Goal: Task Accomplishment & Management: Manage account settings

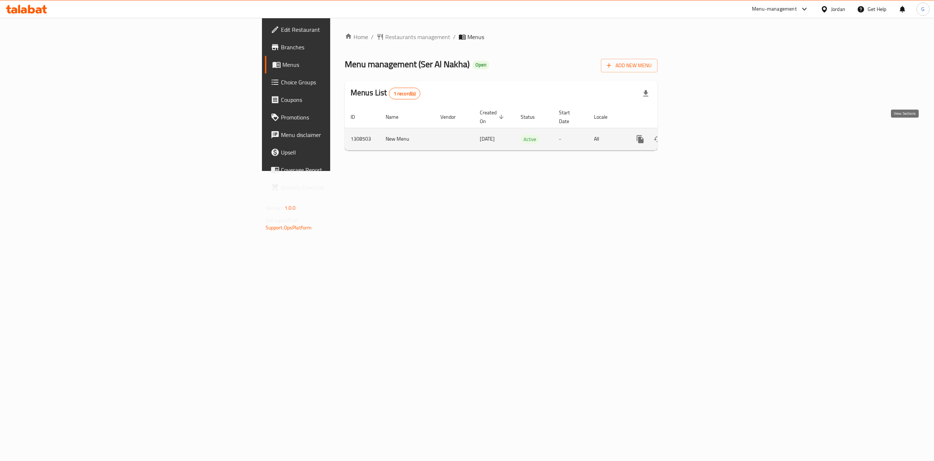
click at [696, 136] on icon "enhanced table" at bounding box center [693, 139] width 7 height 7
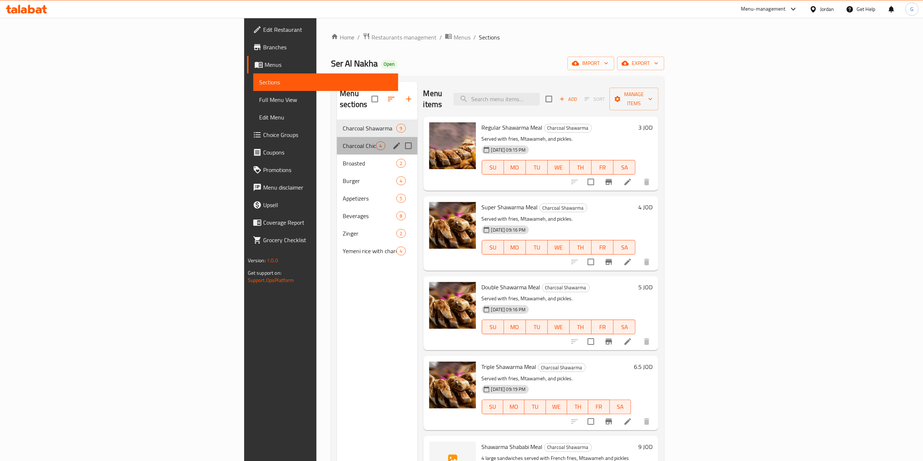
click at [337, 141] on div "Charcoal Chicken 4" at bounding box center [377, 146] width 80 height 18
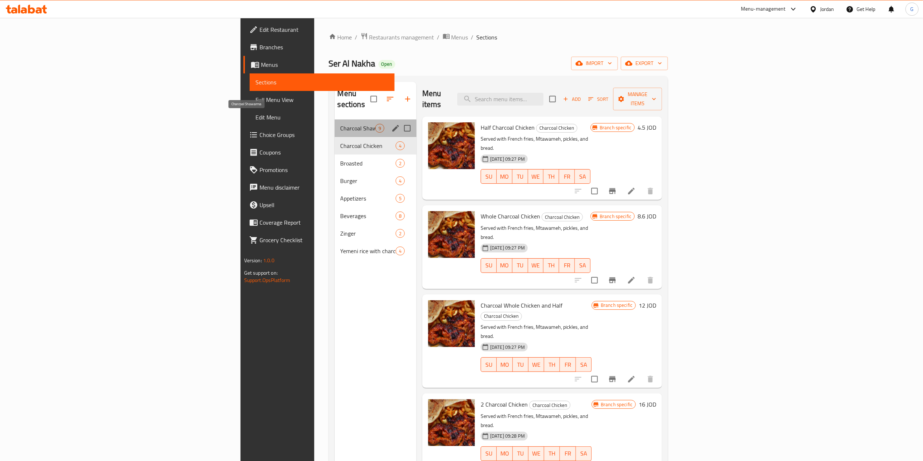
click at [341, 124] on span "Charcoal Shawarma" at bounding box center [358, 128] width 35 height 9
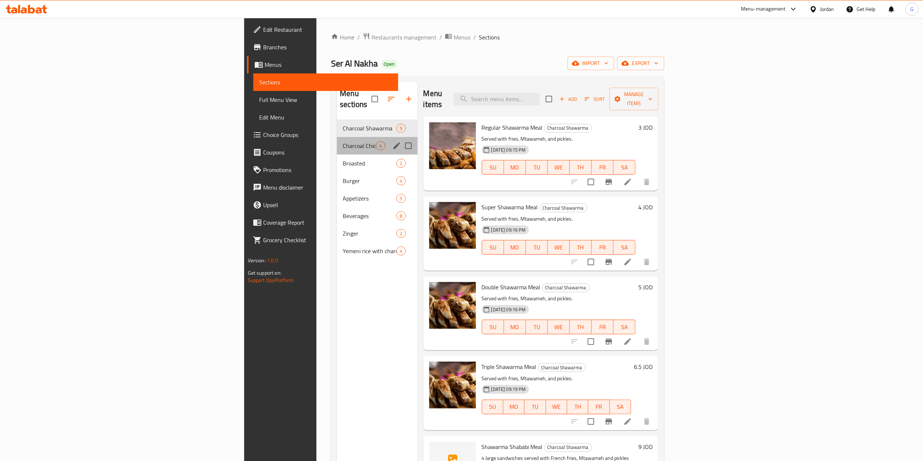
click at [337, 137] on div "Charcoal Chicken 4" at bounding box center [377, 146] width 80 height 18
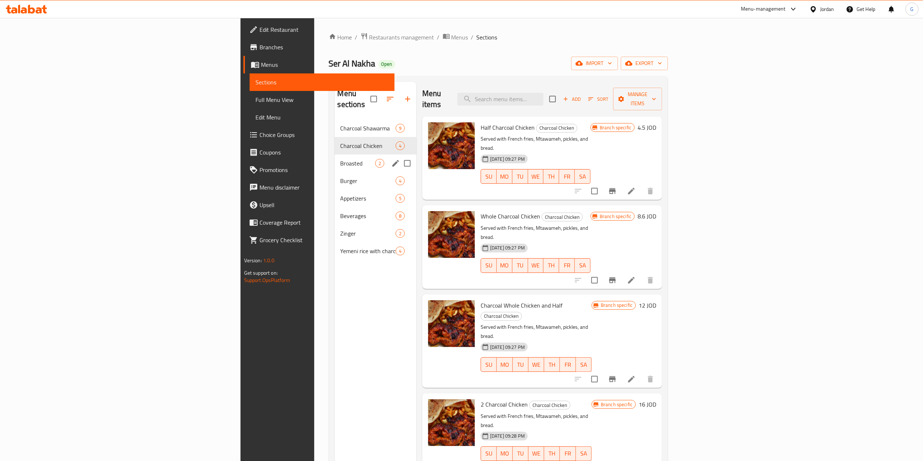
click at [335, 154] on div "Broasted 2" at bounding box center [376, 163] width 82 height 18
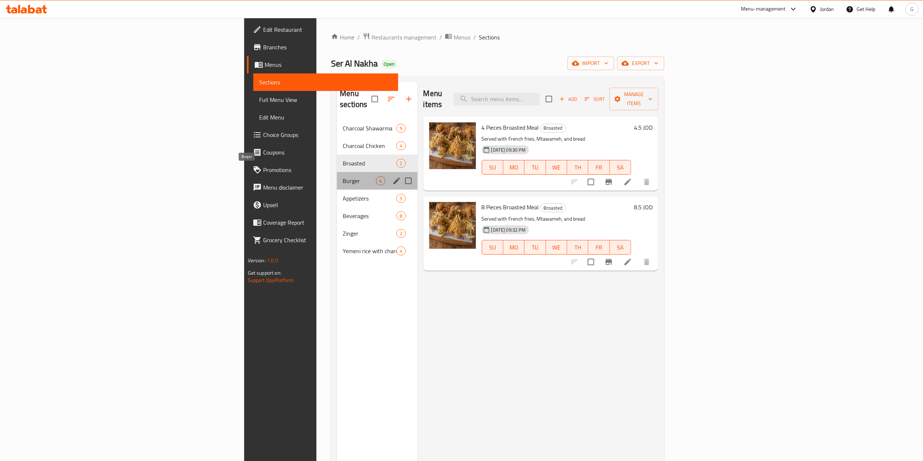
click at [343, 176] on span "Burger" at bounding box center [359, 180] width 33 height 9
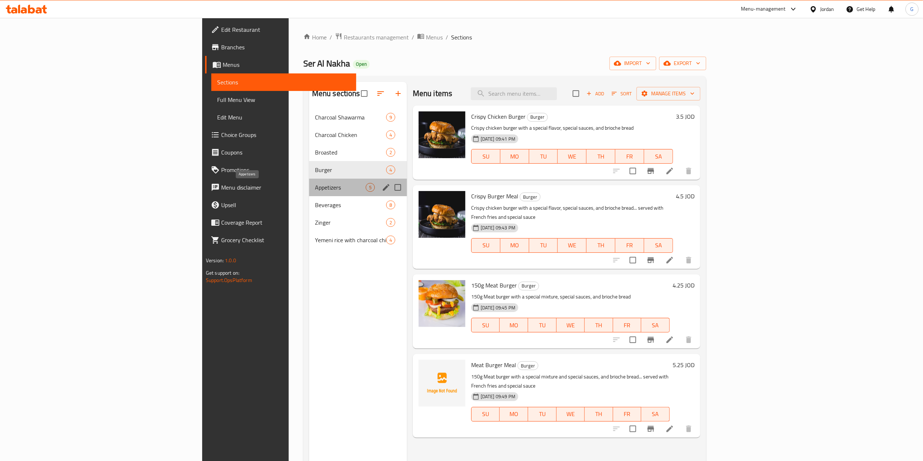
click at [315, 187] on span "Appetizers" at bounding box center [340, 187] width 51 height 9
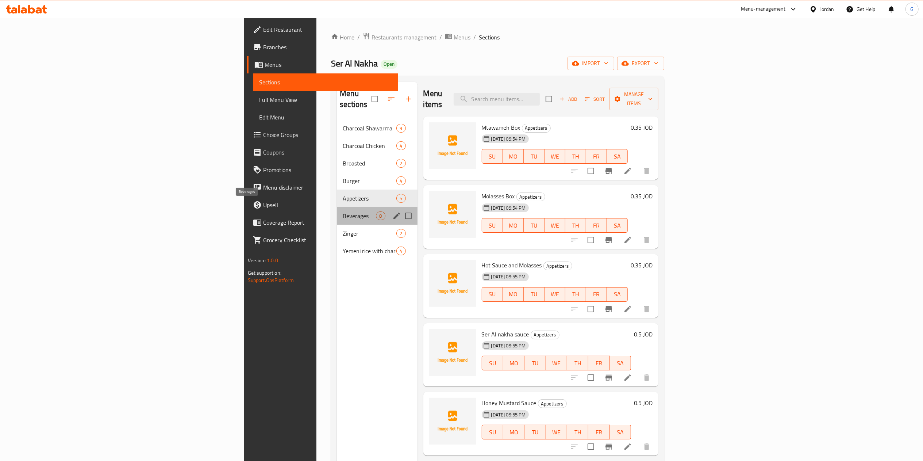
click at [343, 211] on span "Beverages" at bounding box center [359, 215] width 33 height 9
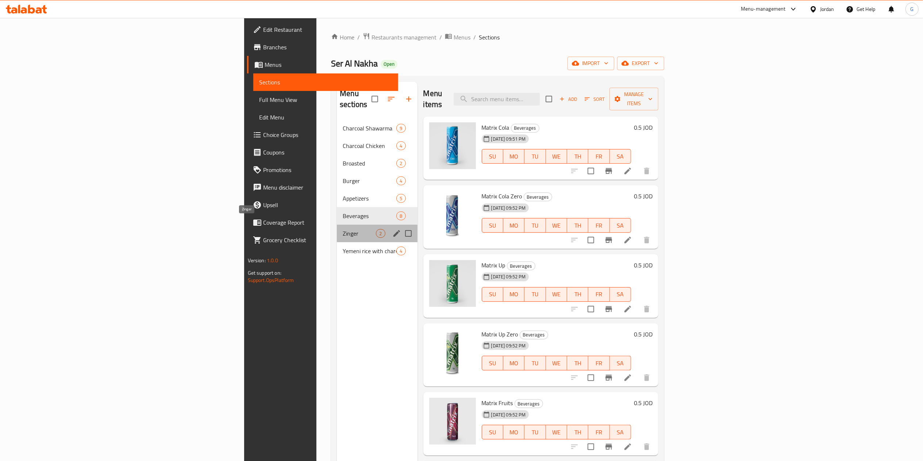
click at [343, 229] on span "Zinger" at bounding box center [359, 233] width 33 height 9
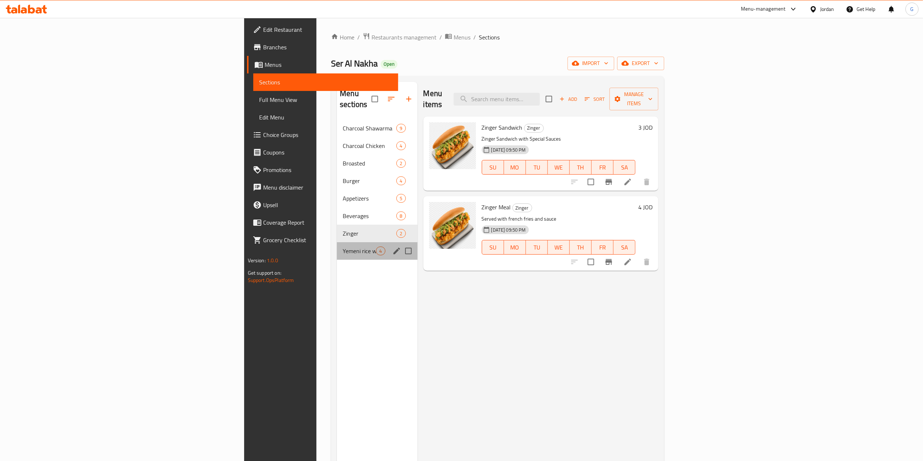
click at [337, 242] on div "Yemeni rice with charcoal chicken 4" at bounding box center [377, 251] width 80 height 18
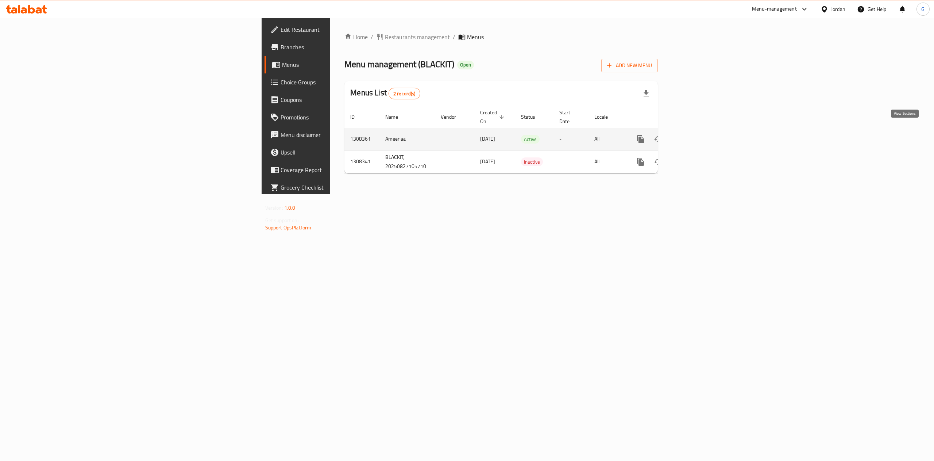
click at [702, 130] on link "enhanced table" at bounding box center [694, 139] width 18 height 18
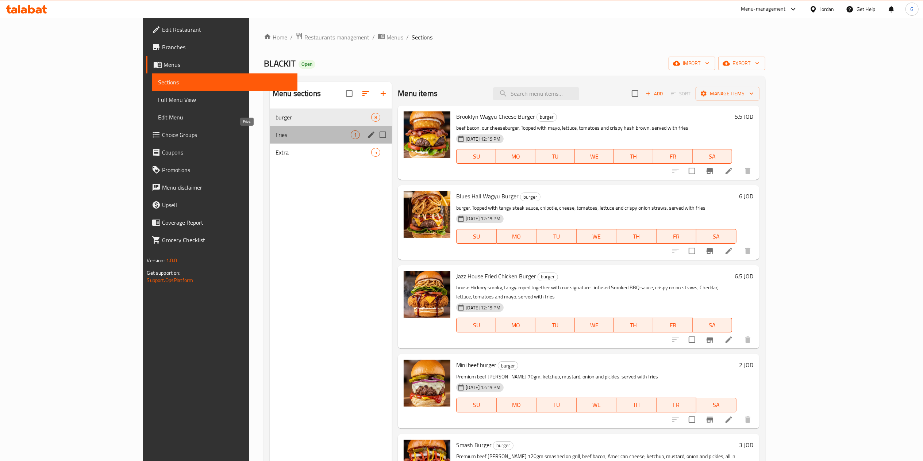
click at [276, 135] on span "Fries" at bounding box center [313, 134] width 75 height 9
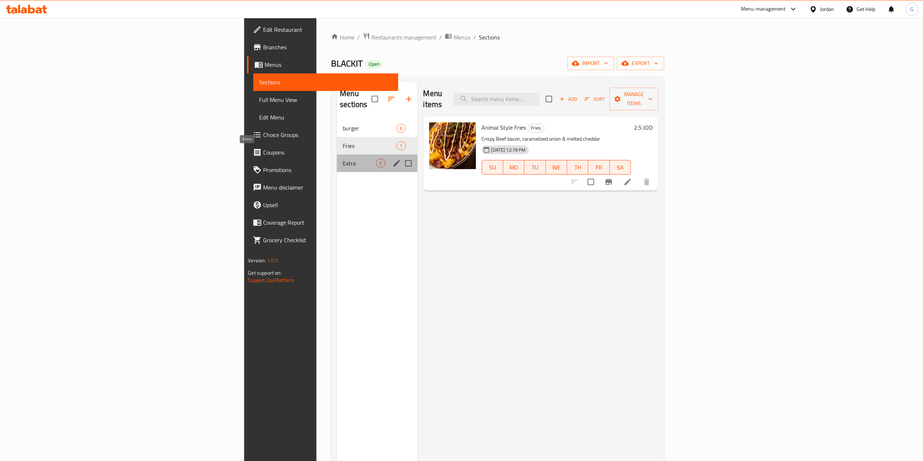
click at [343, 159] on span "Extra" at bounding box center [359, 163] width 33 height 9
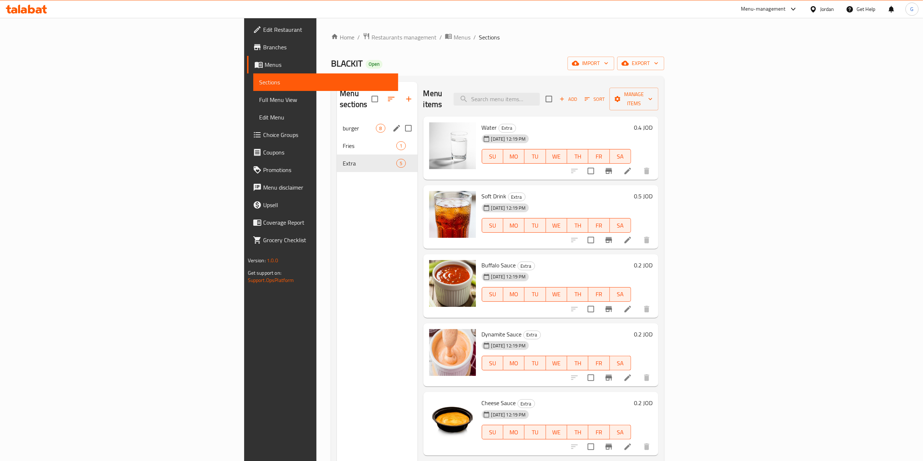
click at [337, 119] on div "burger 8" at bounding box center [377, 128] width 80 height 18
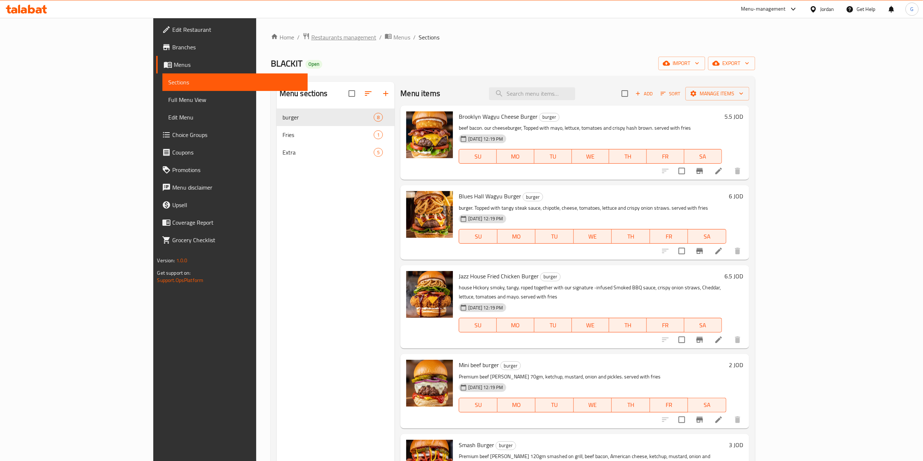
click at [311, 33] on span "Restaurants management" at bounding box center [343, 37] width 65 height 9
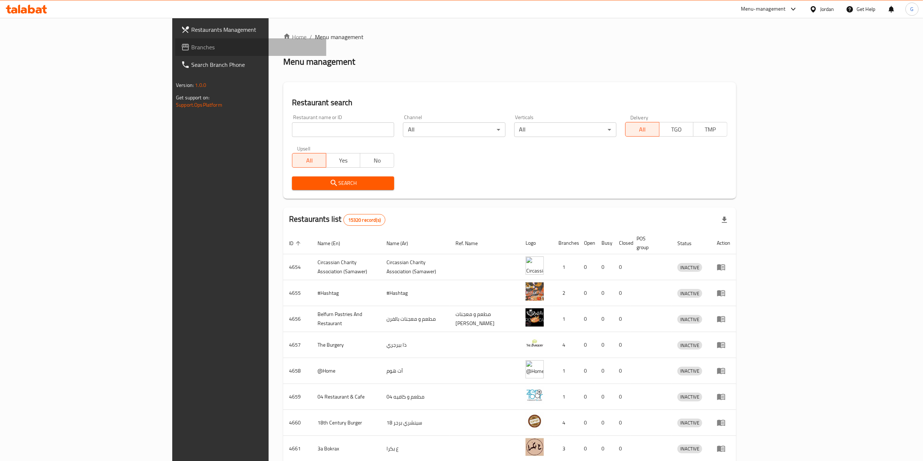
click at [191, 43] on span "Branches" at bounding box center [255, 47] width 129 height 9
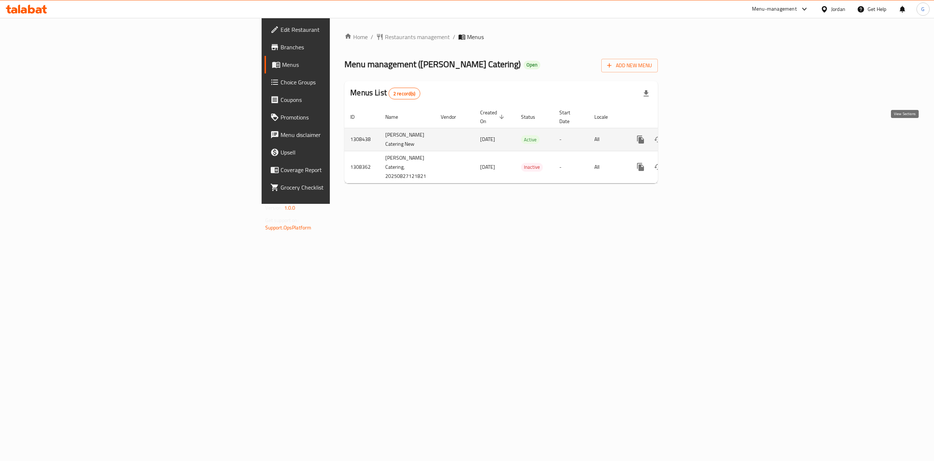
click at [697, 136] on icon "enhanced table" at bounding box center [693, 139] width 7 height 7
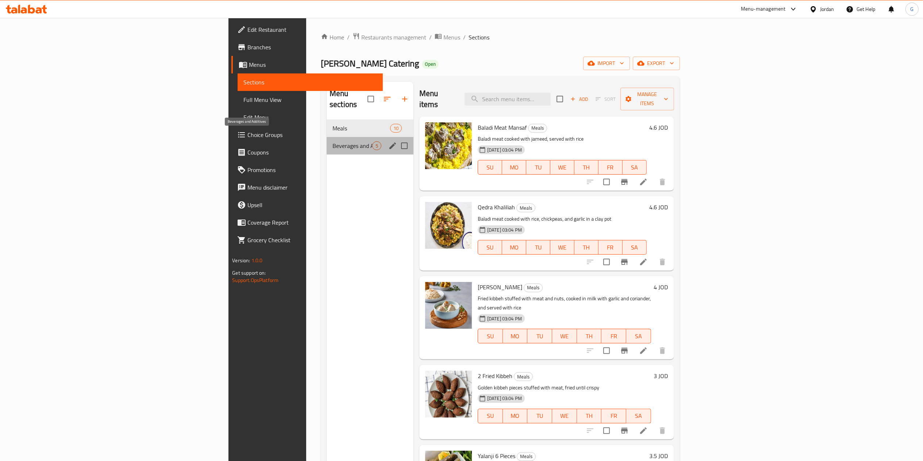
click at [333, 141] on span "Beverages and Additives" at bounding box center [353, 145] width 40 height 9
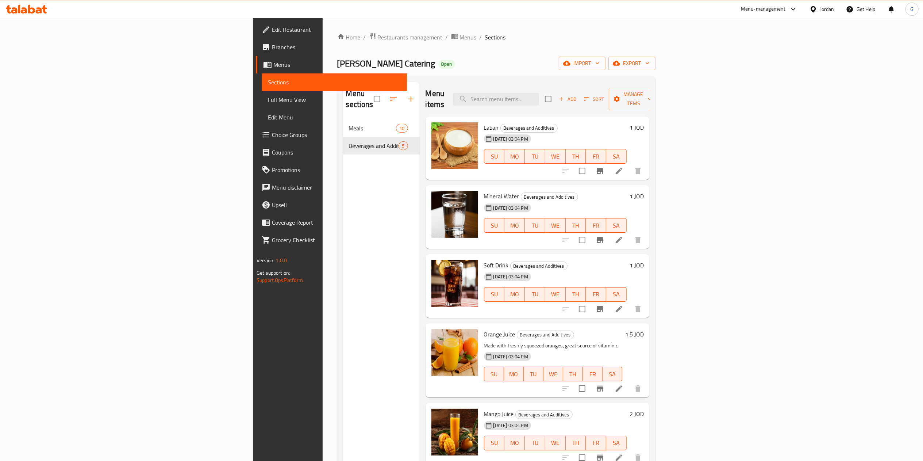
click at [378, 42] on span "Restaurants management" at bounding box center [410, 37] width 65 height 9
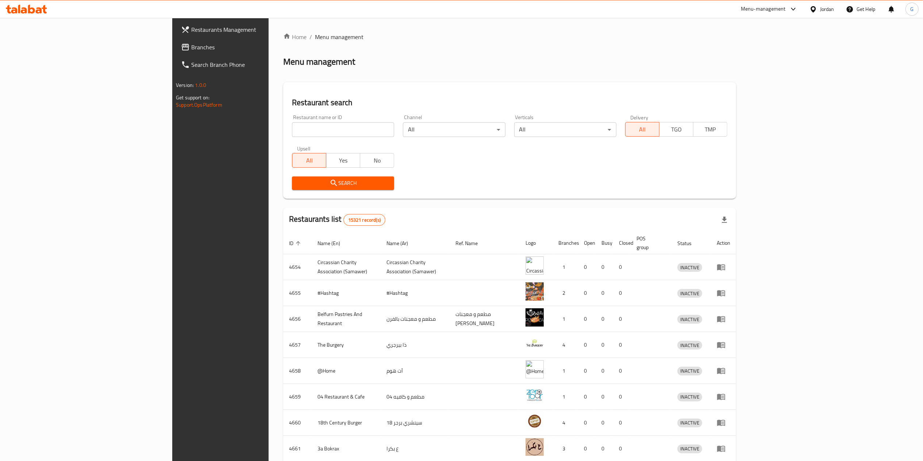
click at [283, 131] on div "Home / Menu management Menu management Restaurant search Restaurant name or ID …" at bounding box center [509, 285] width 453 height 506
click at [292, 131] on input "search" at bounding box center [343, 129] width 102 height 15
type input "[PERSON_NAME]’s paleo"
click at [300, 180] on span "Search" at bounding box center [343, 182] width 91 height 9
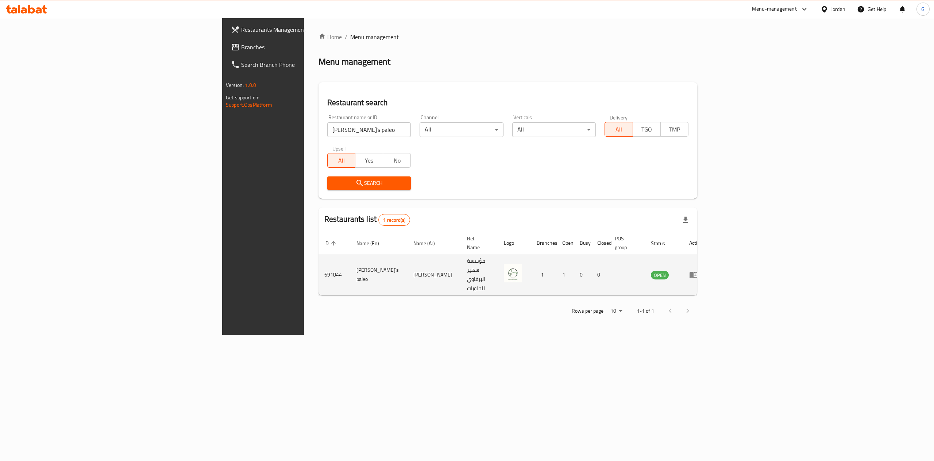
click at [709, 264] on td "enhanced table" at bounding box center [696, 274] width 25 height 41
click at [697, 273] on icon "enhanced table" at bounding box center [695, 274] width 3 height 3
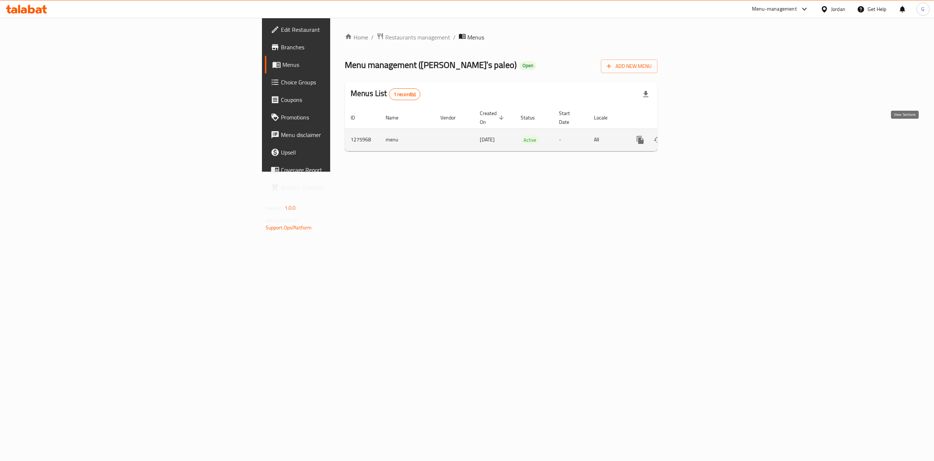
click at [697, 135] on icon "enhanced table" at bounding box center [693, 139] width 9 height 9
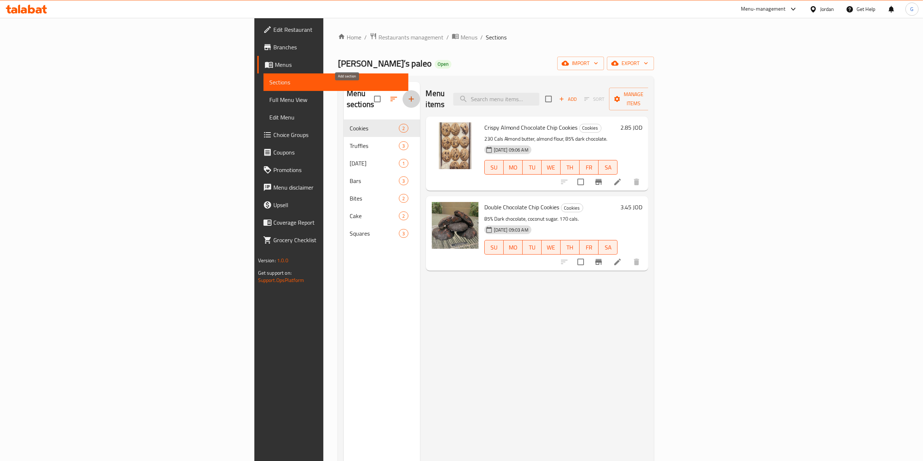
click at [403, 93] on button "button" at bounding box center [412, 99] width 18 height 18
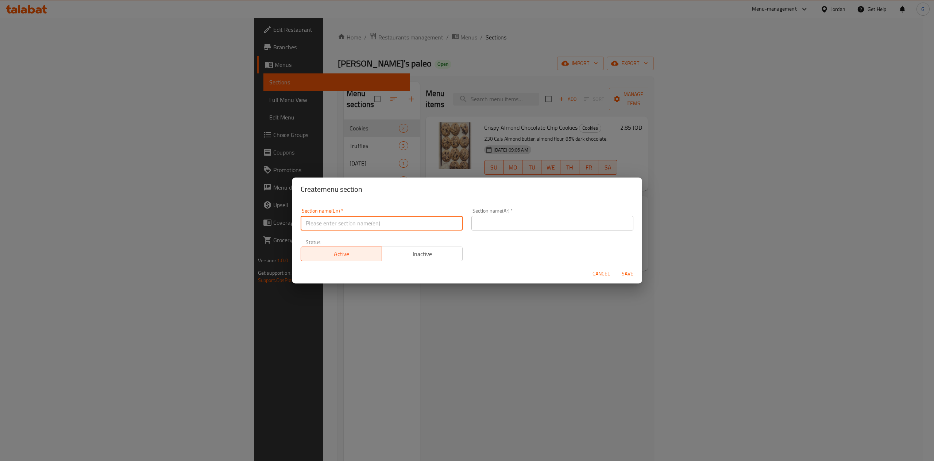
click at [370, 217] on input "text" at bounding box center [382, 223] width 162 height 15
type input "Buy one get one"
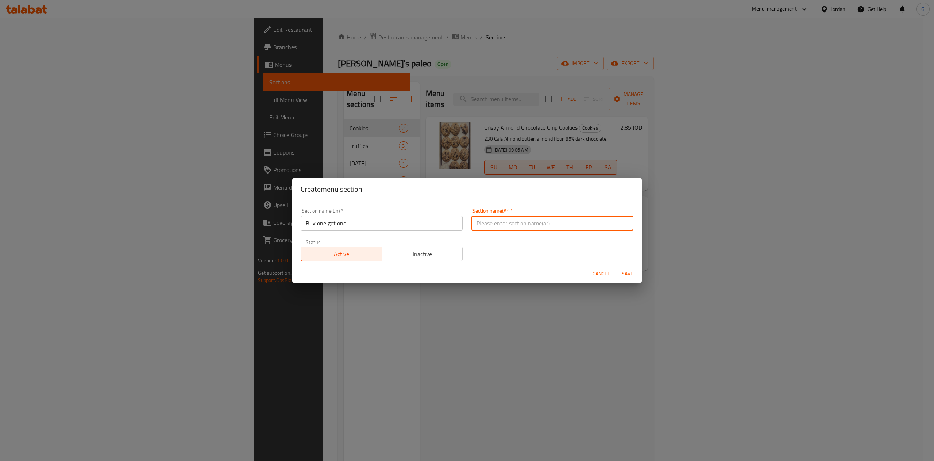
click at [498, 225] on input "text" at bounding box center [553, 223] width 162 height 15
type input "اشتري 1 [PERSON_NAME]"
click at [623, 270] on span "Save" at bounding box center [628, 273] width 18 height 9
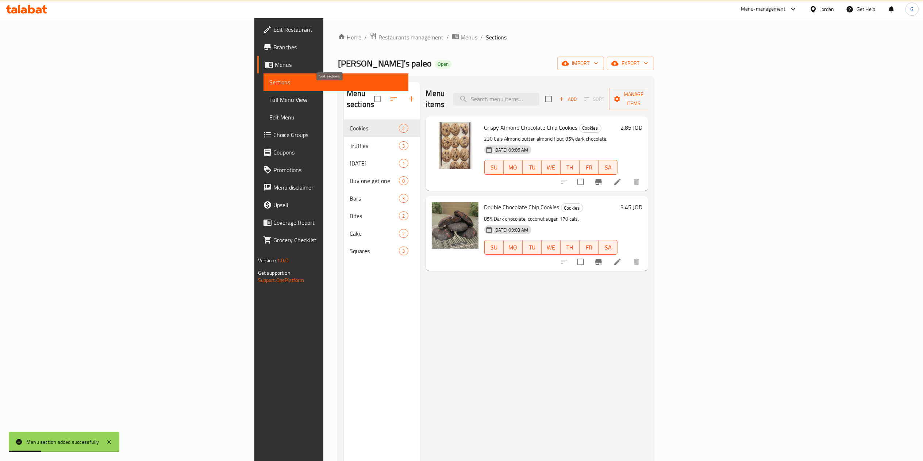
click at [389, 97] on icon "button" at bounding box center [393, 99] width 9 height 9
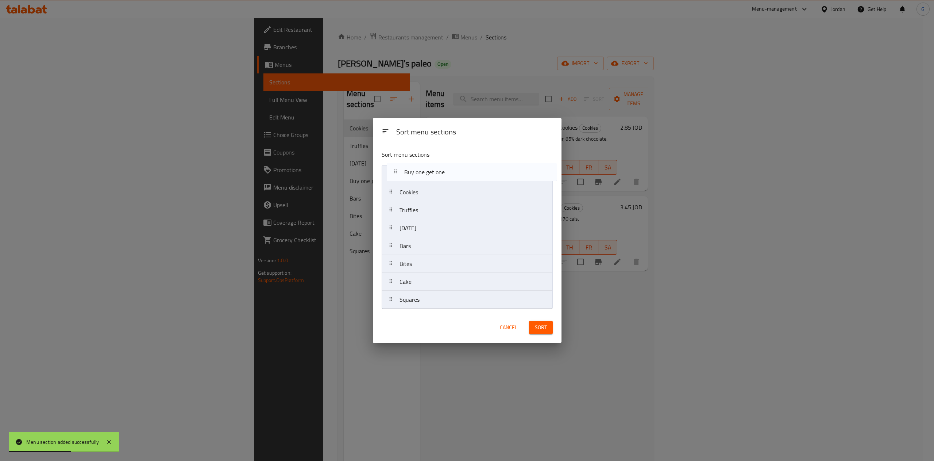
drag, startPoint x: 412, startPoint y: 228, endPoint x: 419, endPoint y: 169, distance: 60.0
click at [419, 169] on nav "Cookies Truffles [DATE] Buy one get one Bars Bites Cake Squares" at bounding box center [467, 237] width 171 height 144
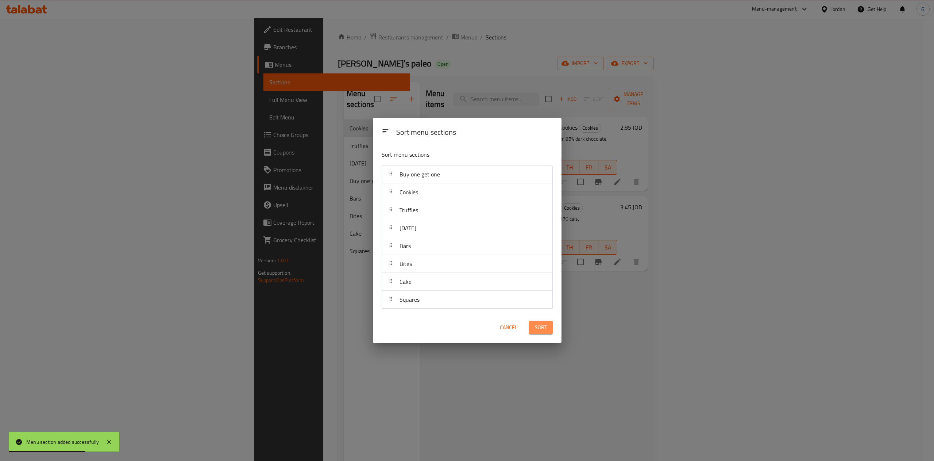
click at [544, 331] on span "Sort" at bounding box center [541, 327] width 12 height 9
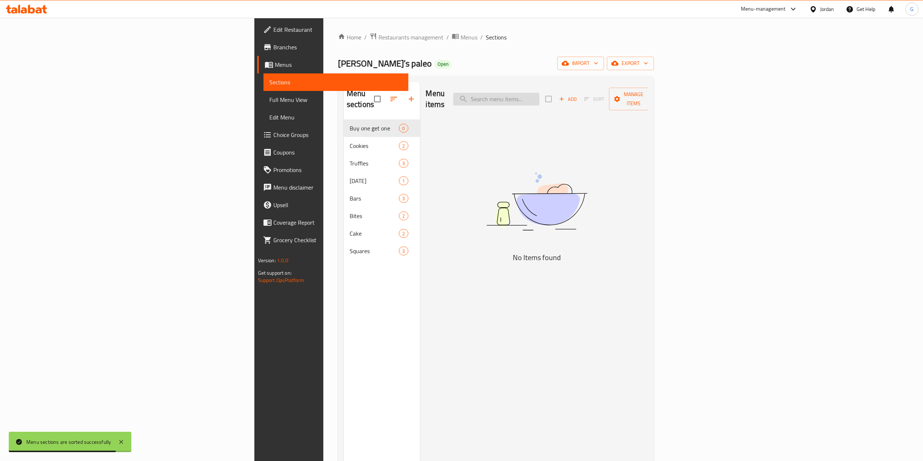
paste input "Brownie"
click at [539, 93] on input "Brownie" at bounding box center [496, 99] width 86 height 13
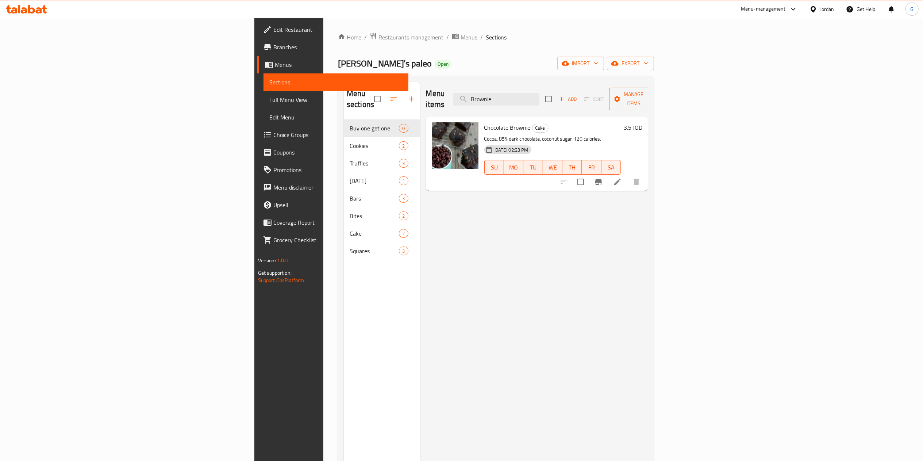
type input "Brownie"
click at [652, 90] on span "Manage items" at bounding box center [633, 99] width 37 height 18
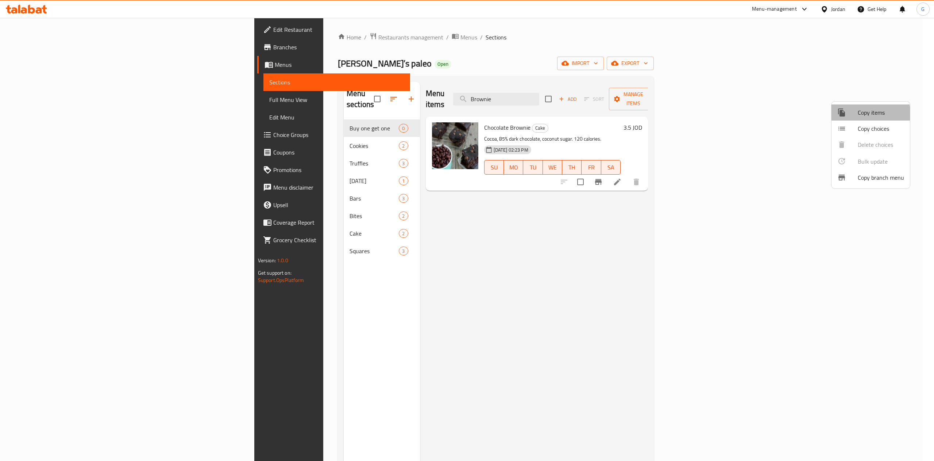
click at [854, 114] on div at bounding box center [848, 112] width 20 height 9
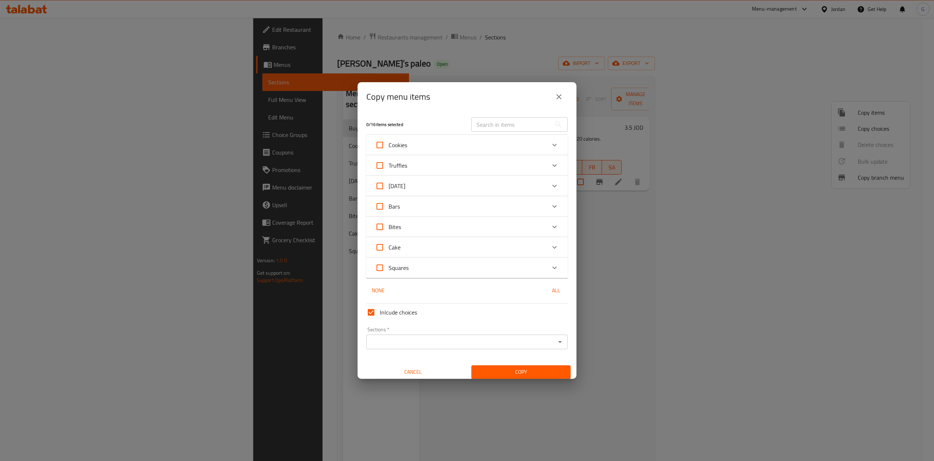
click at [481, 347] on div "Sections *" at bounding box center [466, 341] width 201 height 15
click at [556, 340] on icon "Open" at bounding box center [560, 341] width 9 height 9
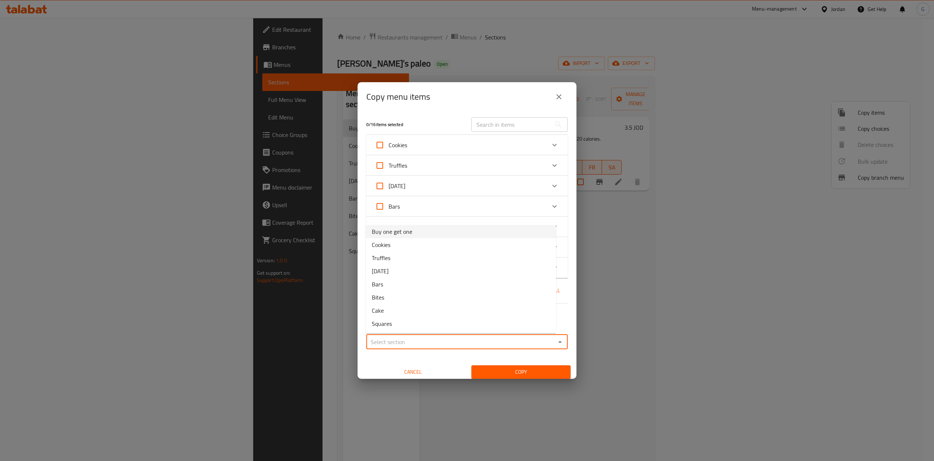
click at [442, 232] on li "Buy one get one" at bounding box center [461, 231] width 190 height 13
type input "Buy one get one"
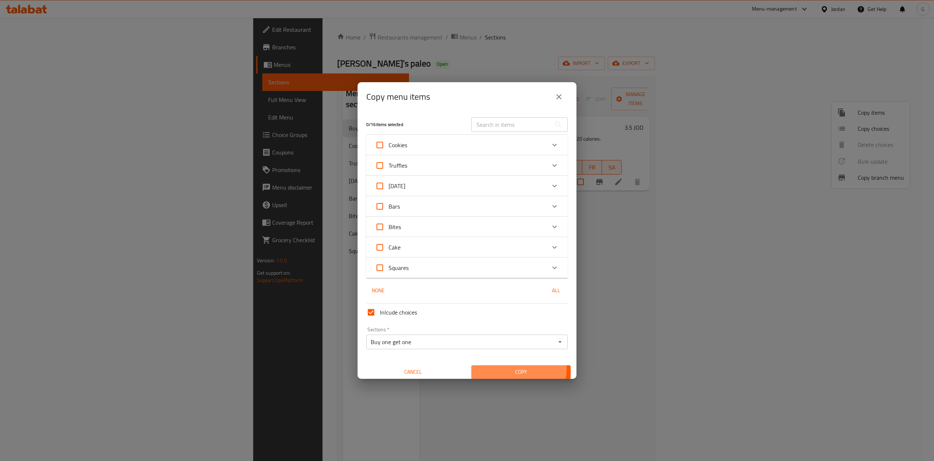
click at [512, 369] on span "Copy" at bounding box center [521, 371] width 88 height 9
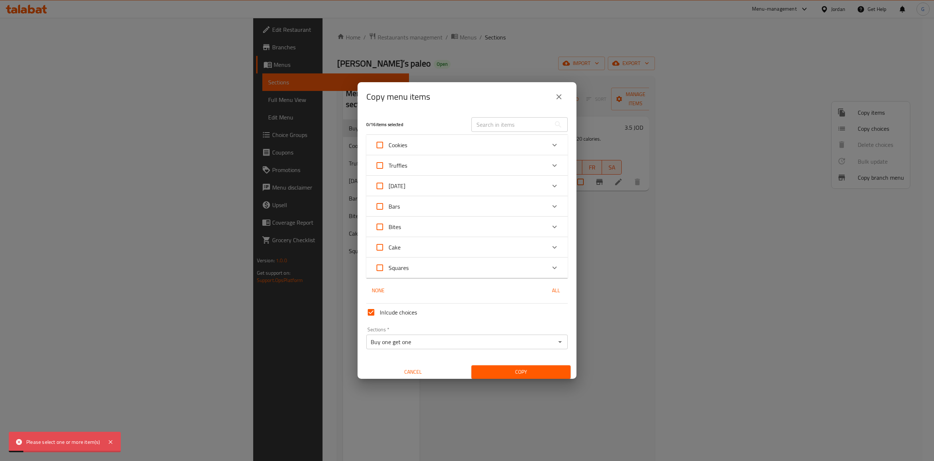
paste input "Brownie"
click at [497, 121] on div "Copy menu items 0 / 16 items selected ​ Cookies Crispy Almond Chocolate Chip Co…" at bounding box center [467, 230] width 934 height 461
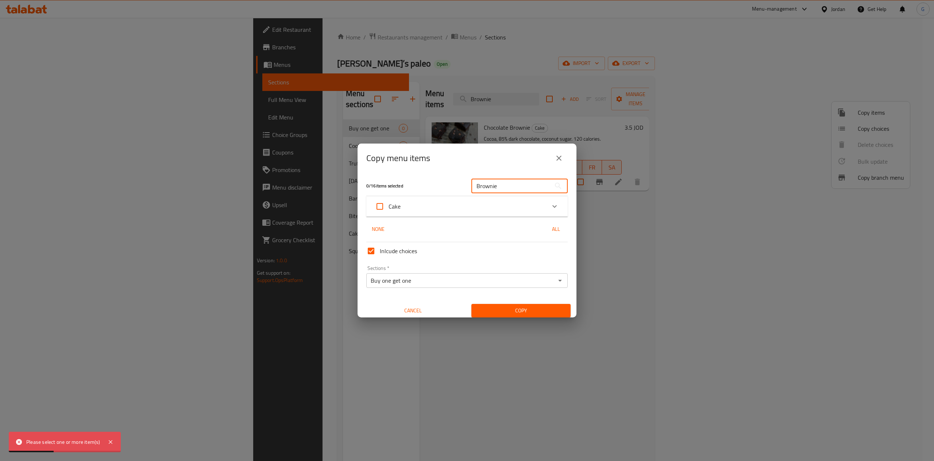
type input "Brownie"
click at [550, 207] on icon "Expand" at bounding box center [554, 206] width 9 height 9
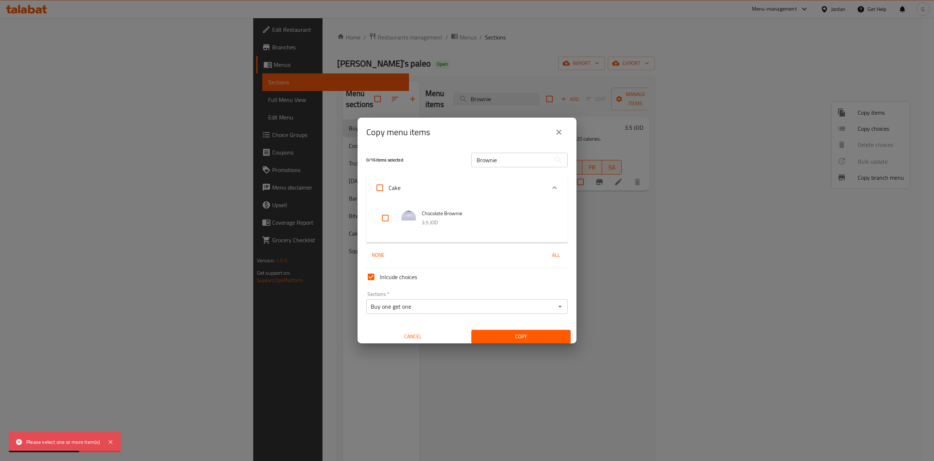
click at [386, 217] on input "checkbox" at bounding box center [386, 218] width 18 height 18
checkbox input "true"
click at [524, 336] on span "Copy" at bounding box center [521, 336] width 88 height 9
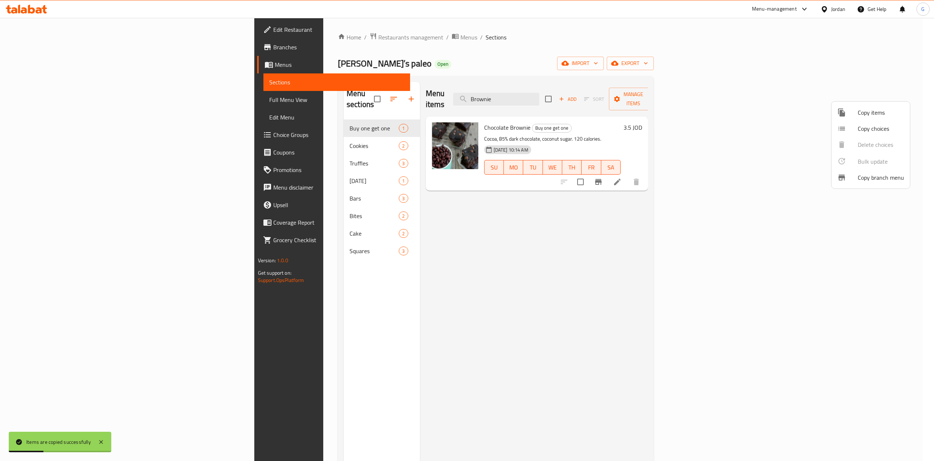
click at [323, 117] on div at bounding box center [467, 230] width 934 height 461
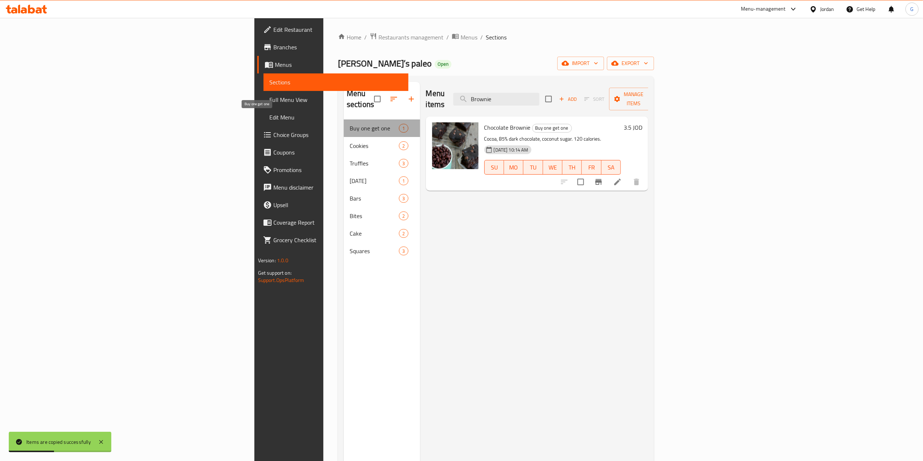
click at [350, 124] on span "Buy one get one" at bounding box center [374, 128] width 49 height 9
drag, startPoint x: 342, startPoint y: 118, endPoint x: 317, endPoint y: 121, distance: 24.6
click at [350, 124] on span "Buy one get one" at bounding box center [374, 128] width 49 height 9
click at [427, 255] on div "Menu items Brownie Add Sort Manage items Chocolate Brownie Buy one get one Coco…" at bounding box center [534, 312] width 228 height 461
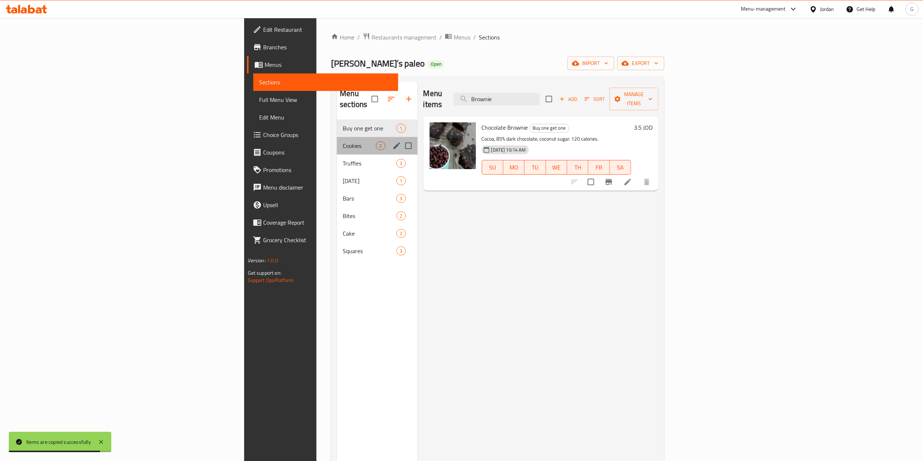
click at [337, 141] on div "Cookies 2" at bounding box center [377, 146] width 80 height 18
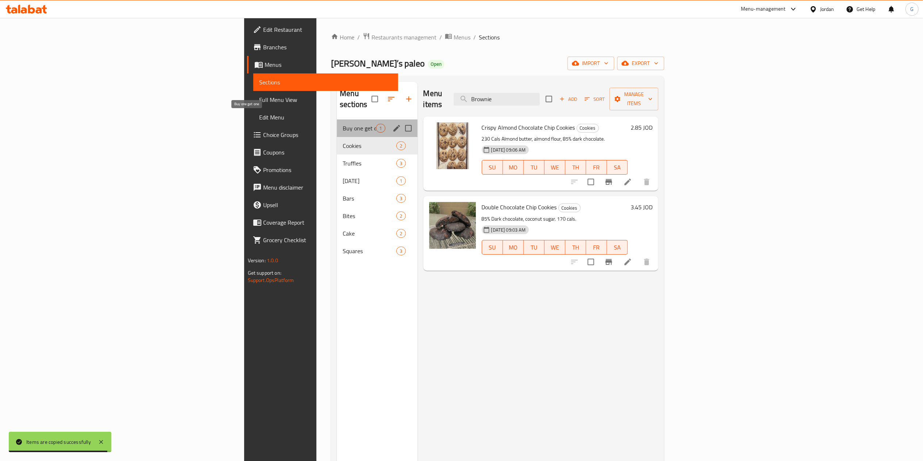
click at [343, 124] on span "Buy one get one" at bounding box center [359, 128] width 33 height 9
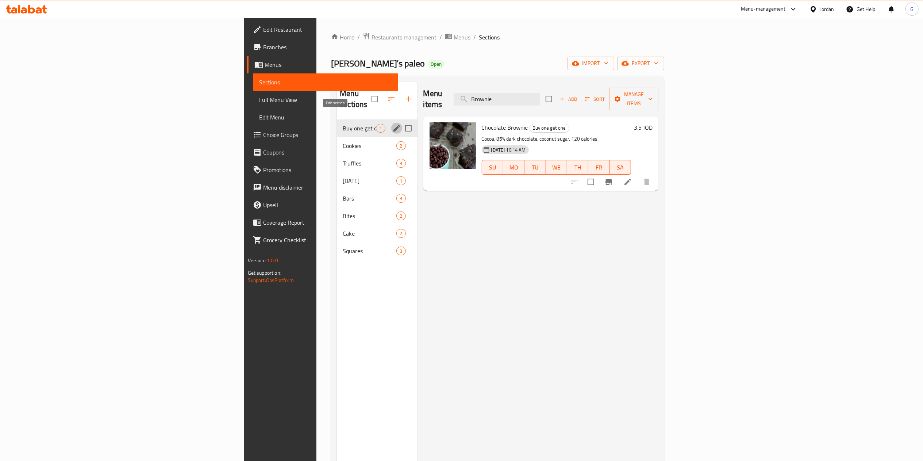
click at [393, 125] on icon "edit" at bounding box center [396, 128] width 7 height 7
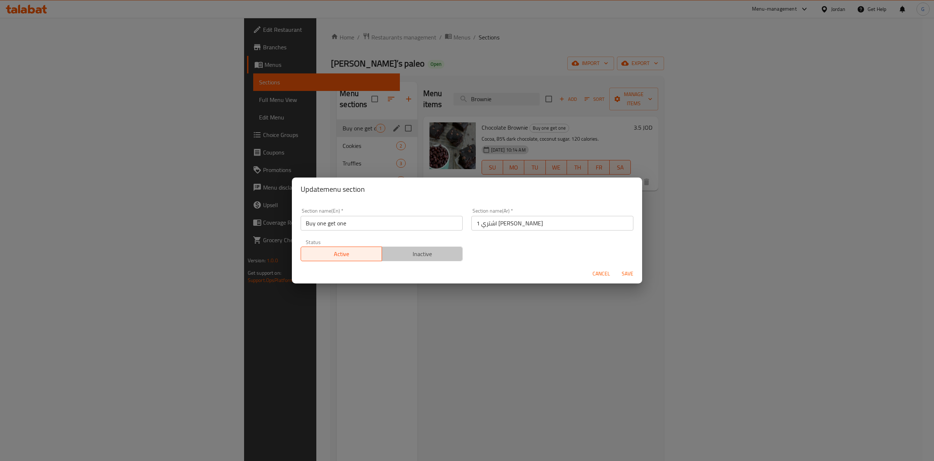
click at [429, 254] on span "Inactive" at bounding box center [422, 254] width 75 height 11
click at [628, 270] on span "Save" at bounding box center [628, 273] width 18 height 9
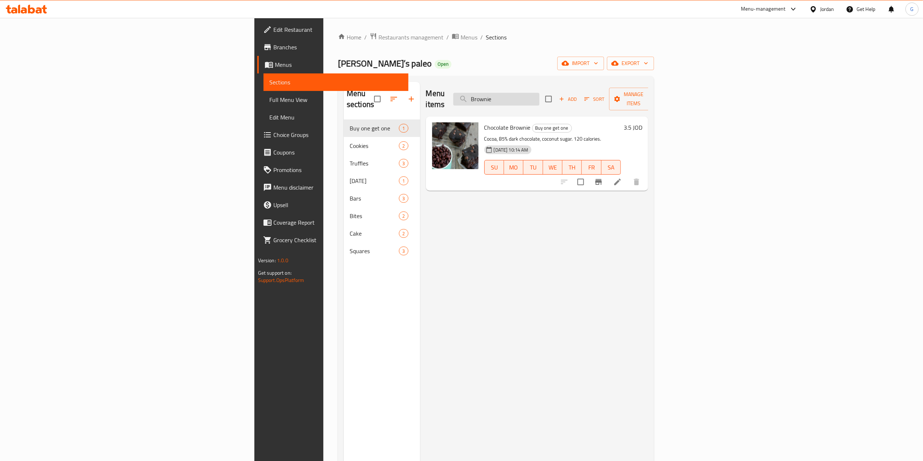
click at [539, 96] on input "Brownie" at bounding box center [496, 99] width 86 height 13
paste input "Dreamy Date squar"
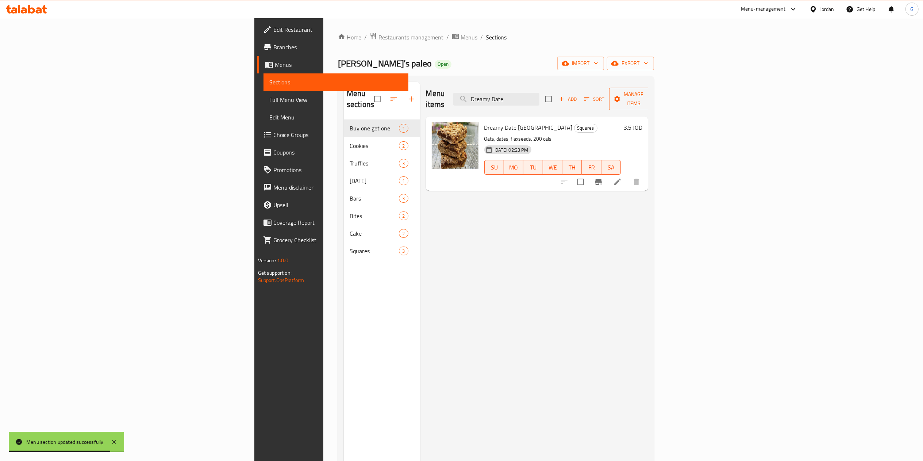
type input "Dreamy Date"
click at [658, 88] on button "Manage items" at bounding box center [633, 99] width 49 height 23
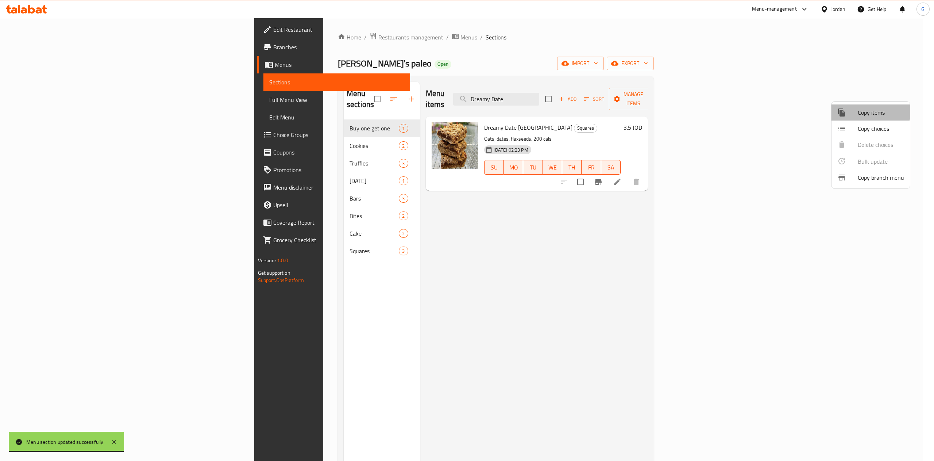
click at [854, 108] on div at bounding box center [848, 112] width 20 height 9
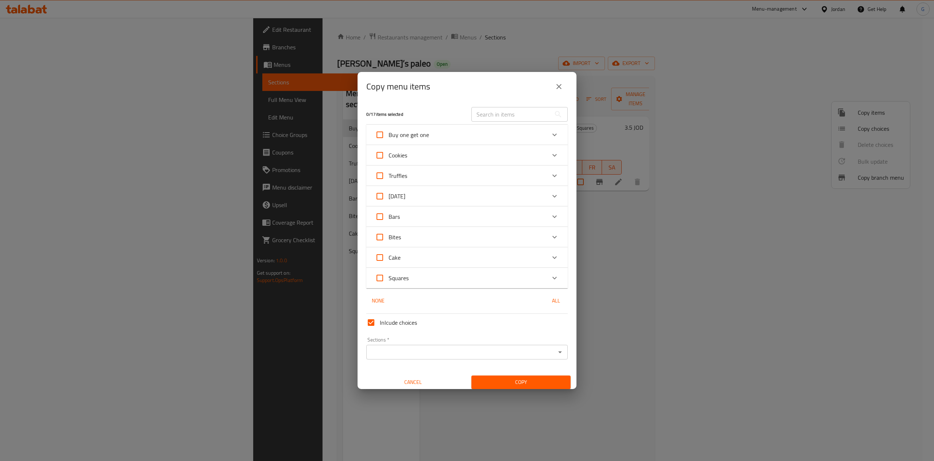
paste input "Dreamy Date square"
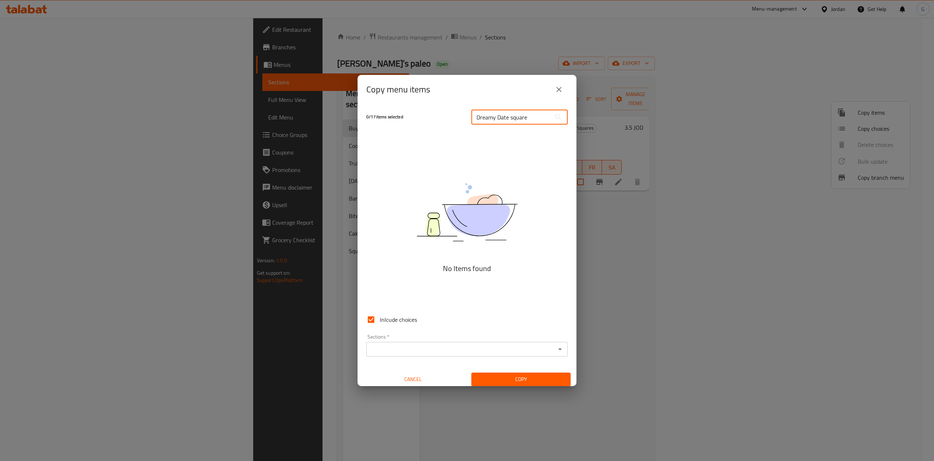
click at [507, 112] on input "Dreamy Date square" at bounding box center [512, 117] width 80 height 15
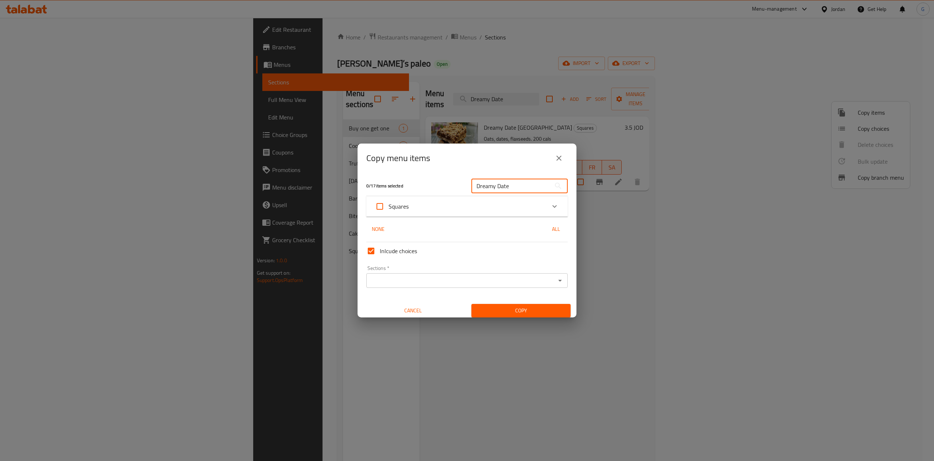
type input "Dreamy Date"
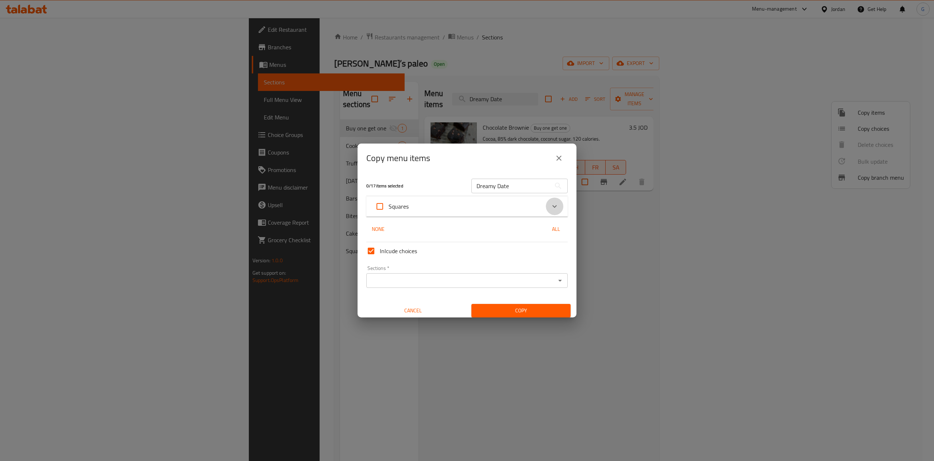
click at [550, 210] on icon "Expand" at bounding box center [554, 206] width 9 height 9
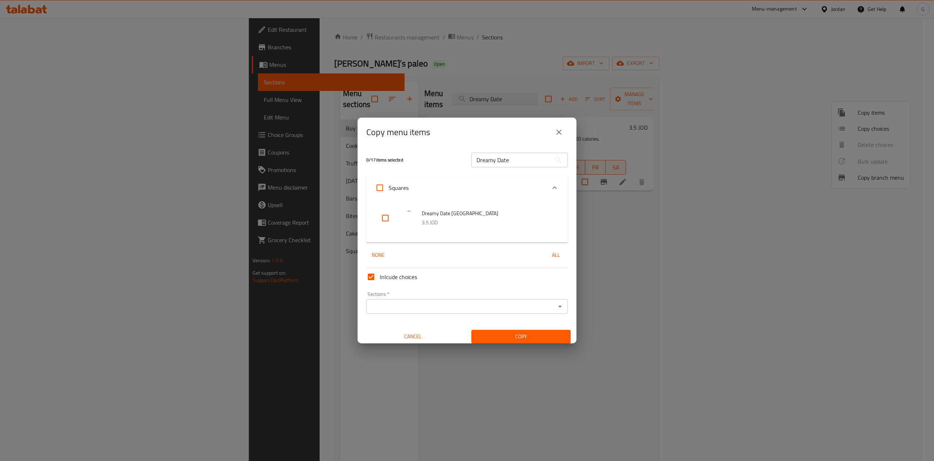
click at [384, 220] on input "checkbox" at bounding box center [386, 218] width 18 height 18
checkbox input "true"
click at [422, 304] on input "Sections   *" at bounding box center [461, 306] width 185 height 10
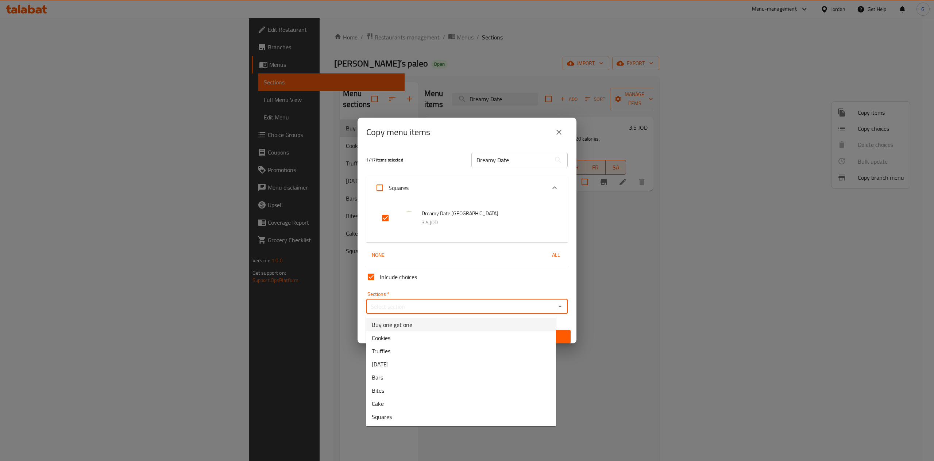
click at [423, 321] on li "Buy one get one" at bounding box center [461, 324] width 190 height 13
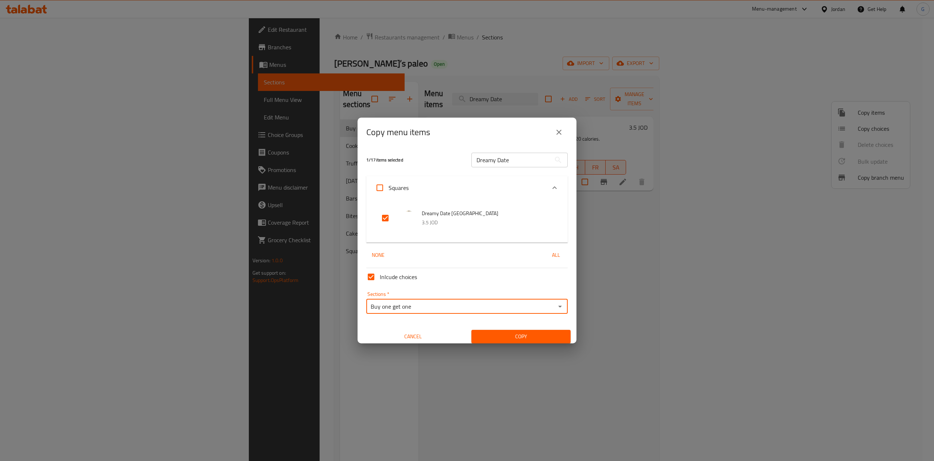
type input "Buy one get one"
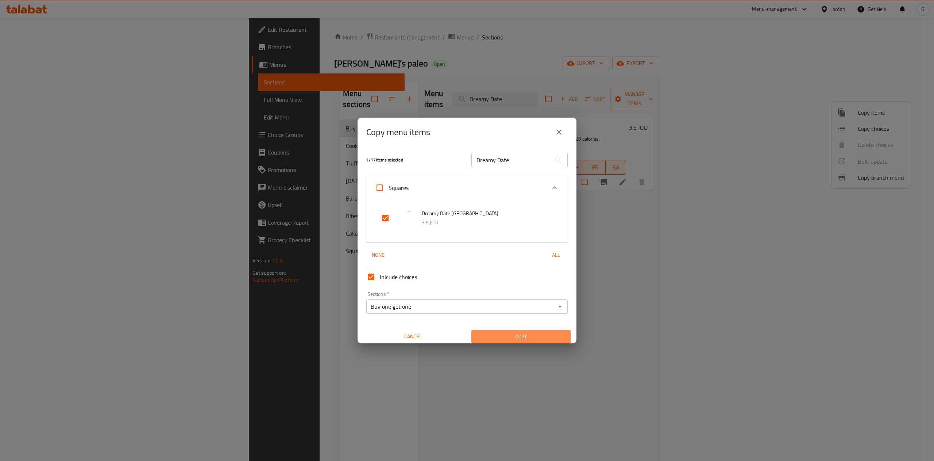
click at [542, 339] on span "Copy" at bounding box center [521, 336] width 88 height 9
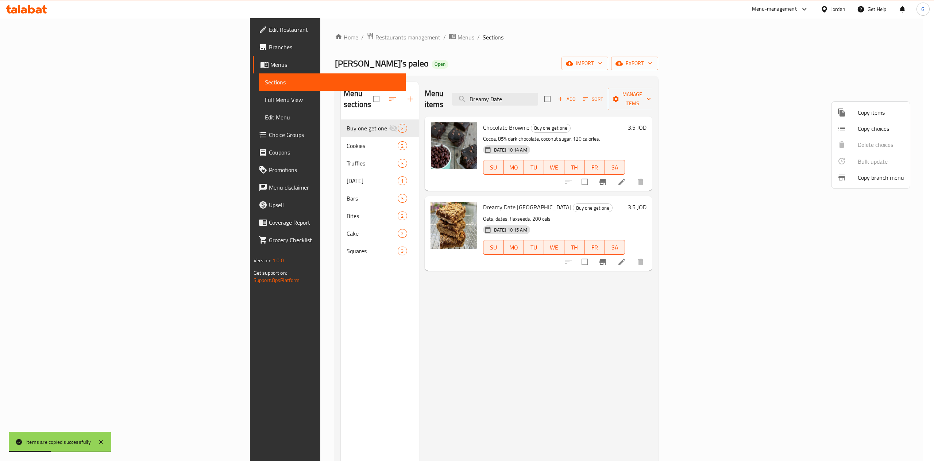
click at [602, 97] on div at bounding box center [467, 230] width 934 height 461
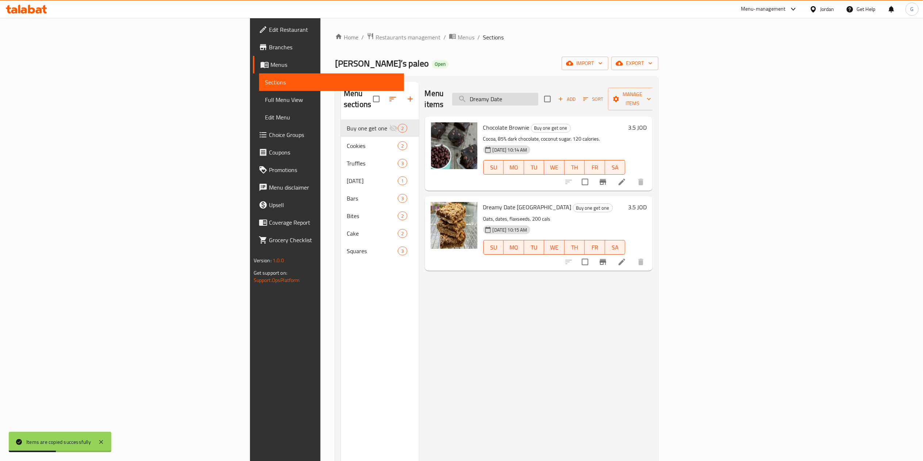
click at [538, 94] on input "Dreamy Date" at bounding box center [495, 99] width 86 height 13
paste input "Basbusa"
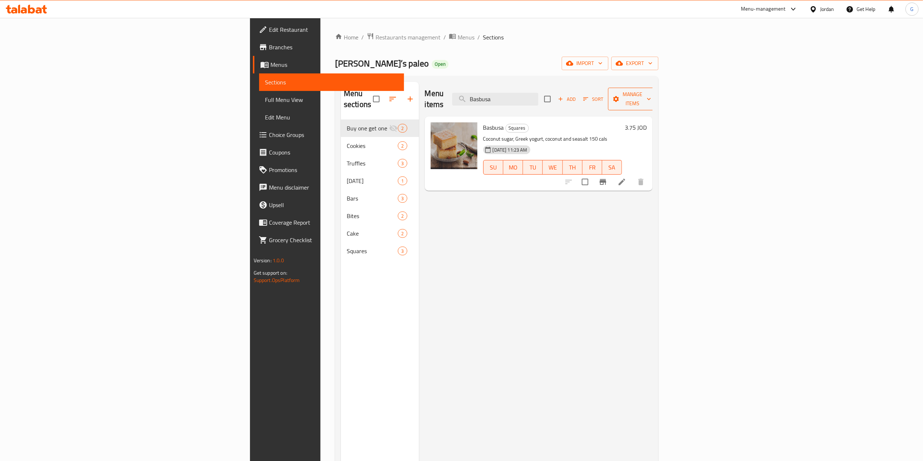
type input "Basbusa"
click at [651, 91] on span "Manage items" at bounding box center [632, 99] width 37 height 18
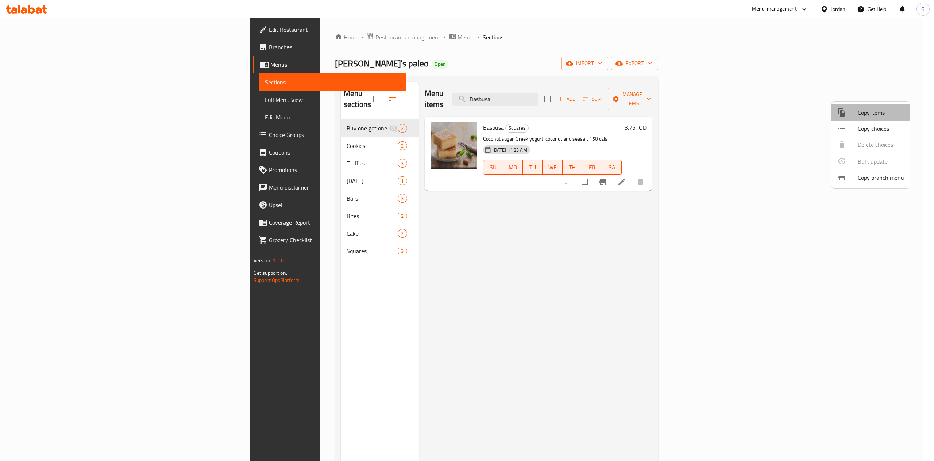
click at [848, 110] on div at bounding box center [848, 112] width 20 height 9
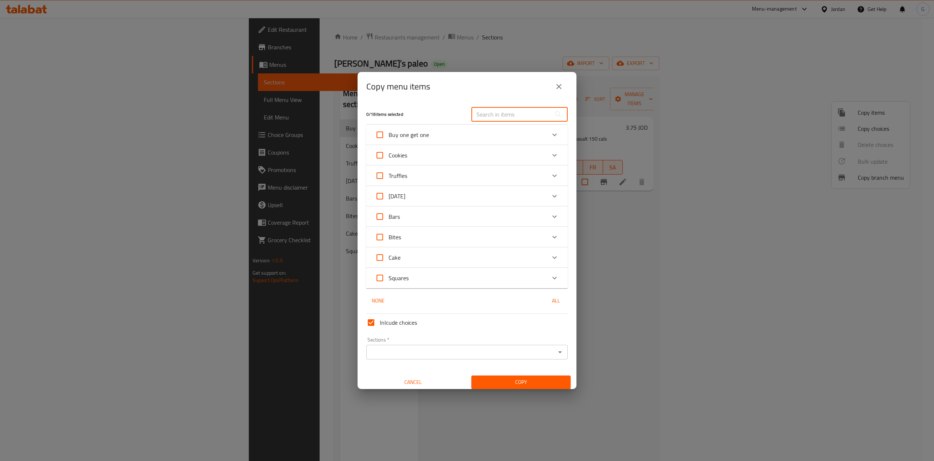
paste input "Basbusa"
click at [528, 114] on div "Copy menu items 0 / 18 items selected Basbusa ​ Buy one get one Chocolate Brown…" at bounding box center [467, 230] width 934 height 461
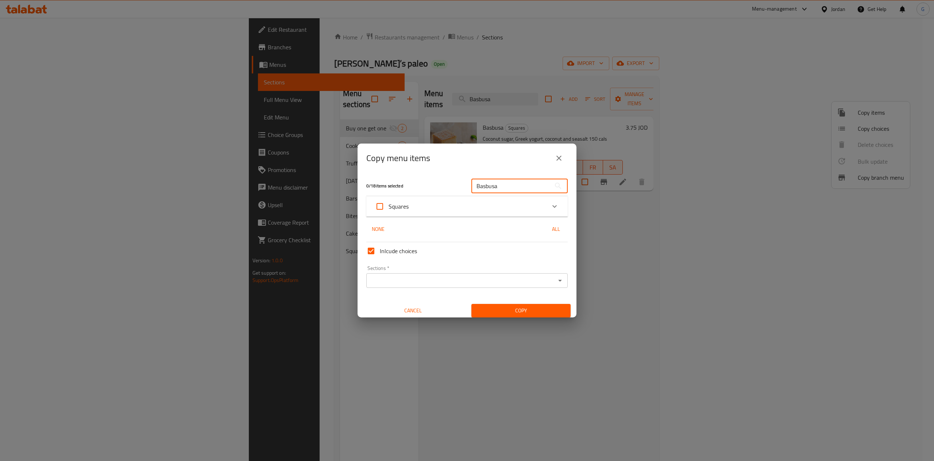
type input "Basbusa"
click at [553, 207] on icon "Expand" at bounding box center [555, 206] width 4 height 3
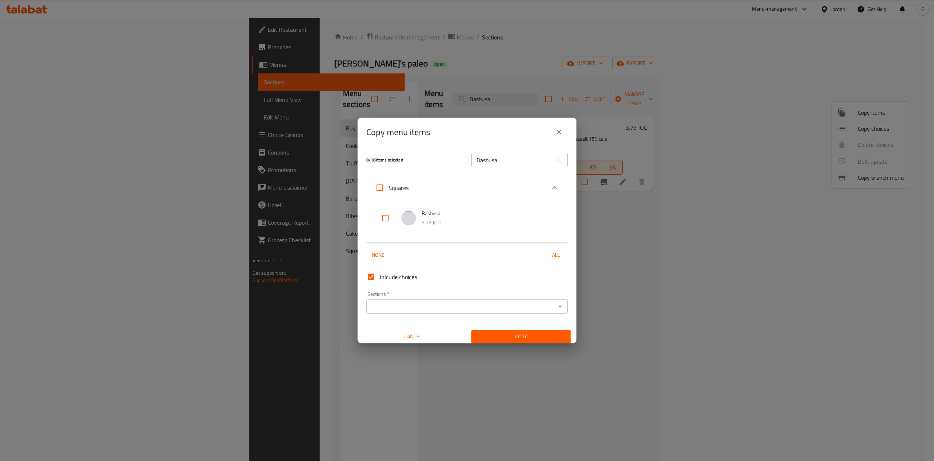
click at [384, 216] on input "checkbox" at bounding box center [386, 218] width 18 height 18
checkbox input "true"
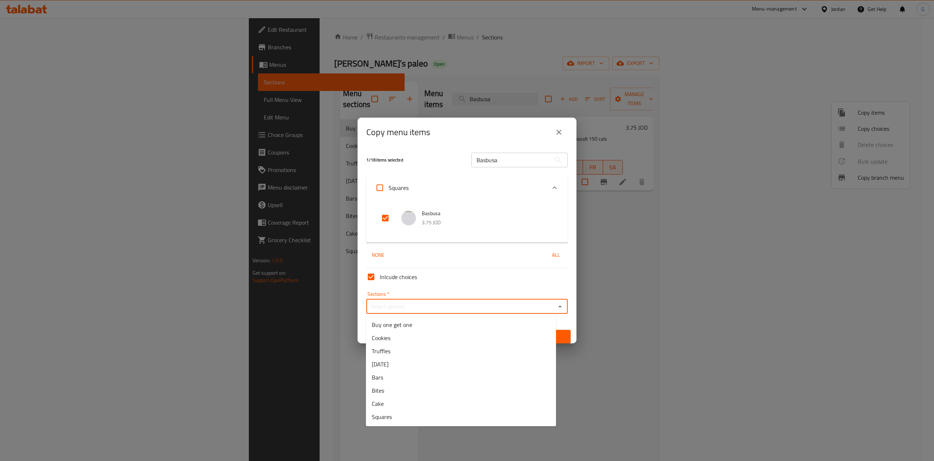
click at [485, 307] on input "Sections   *" at bounding box center [461, 306] width 185 height 10
click at [464, 323] on li "Buy one get one" at bounding box center [461, 324] width 190 height 13
type input "Buy one get one"
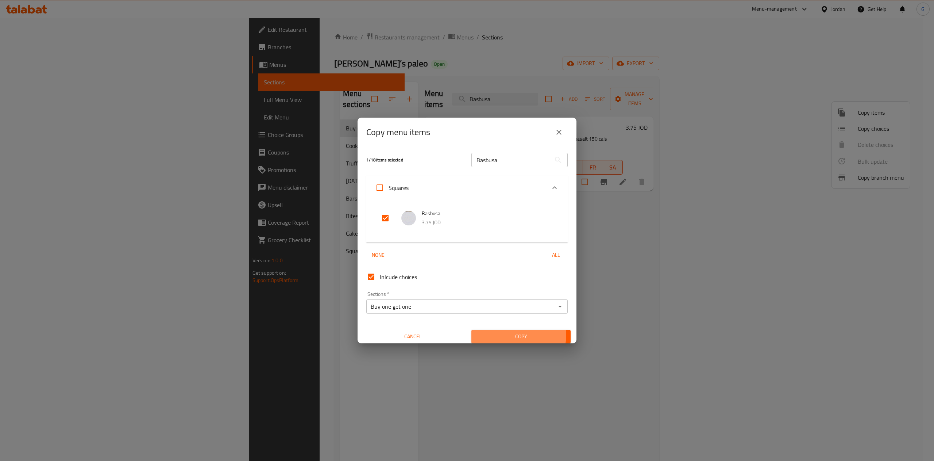
click at [506, 334] on span "Copy" at bounding box center [521, 336] width 88 height 9
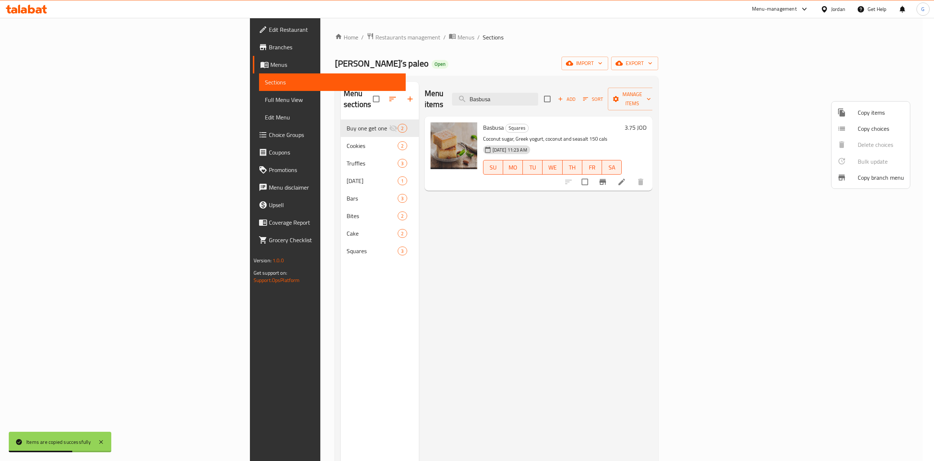
click at [586, 90] on div at bounding box center [467, 230] width 934 height 461
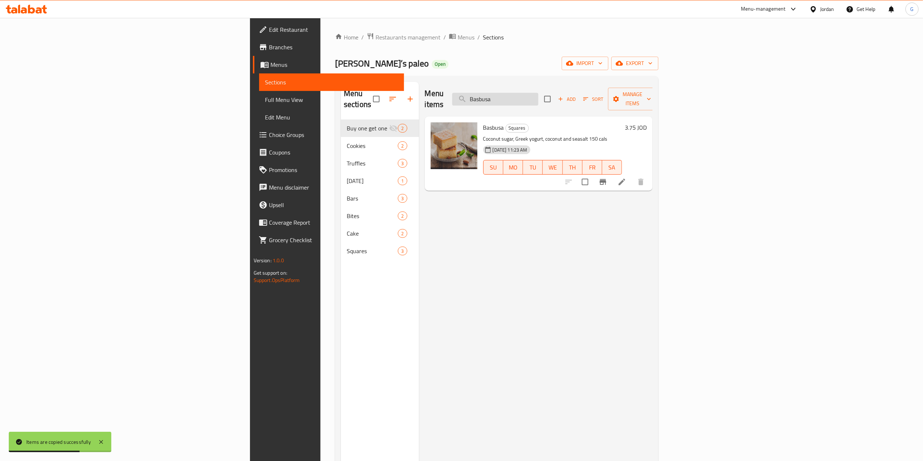
click at [538, 99] on input "Basbusa" at bounding box center [495, 99] width 86 height 13
paste input "Peanut butter Energy bites"
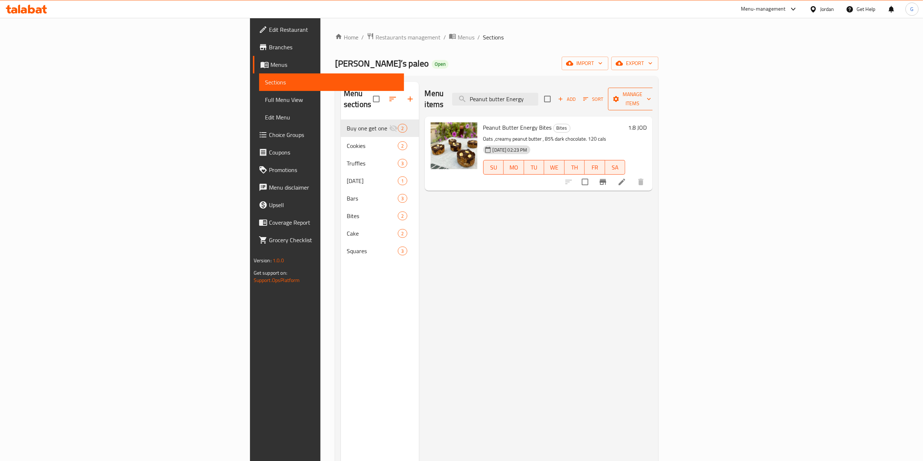
type input "Peanut butter Energy"
click at [651, 96] on span "Manage items" at bounding box center [632, 99] width 37 height 18
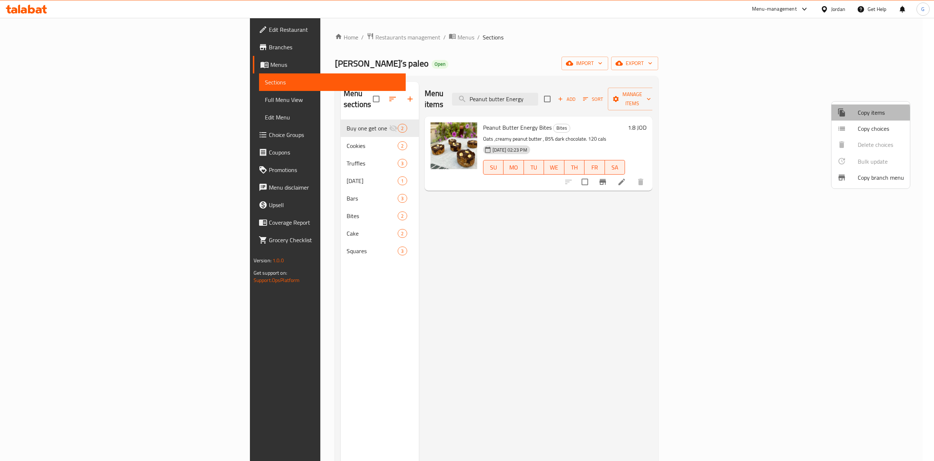
click at [847, 114] on div at bounding box center [848, 112] width 20 height 9
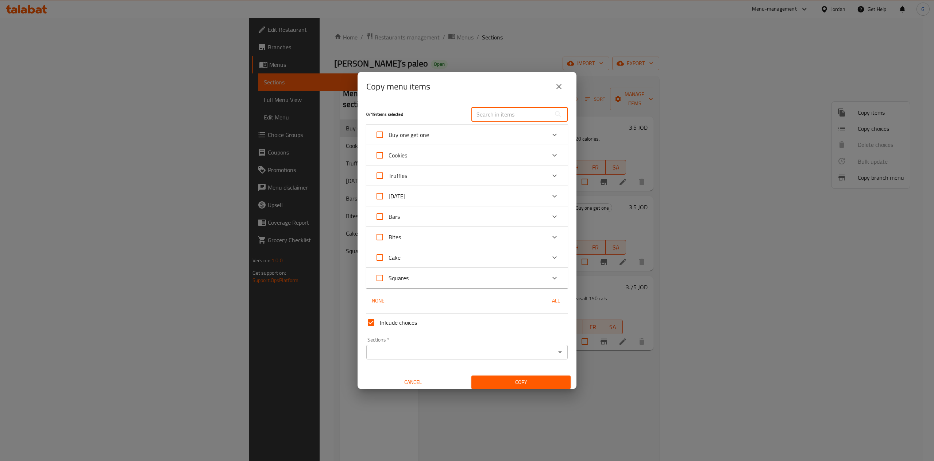
paste input "Peanut butter Energy bites"
click at [529, 109] on div "Copy menu items 0 / 19 items selected Peanut butter Energy bites ​ Buy one get …" at bounding box center [467, 230] width 934 height 461
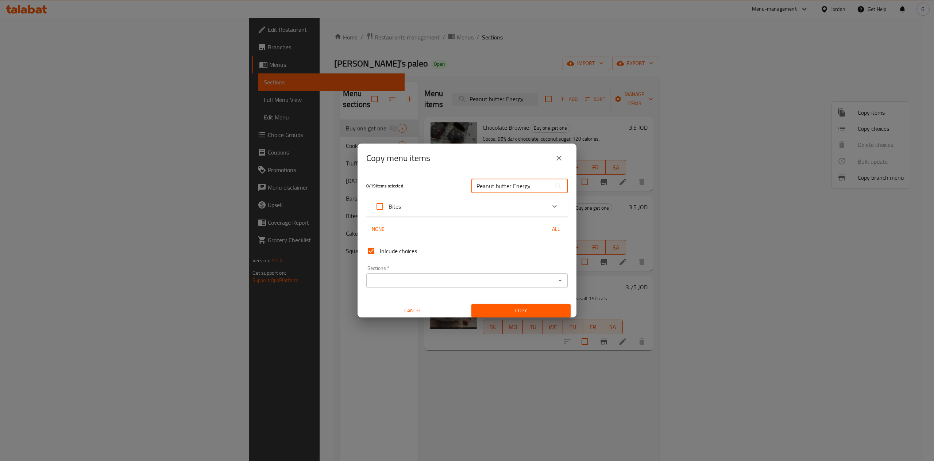
type input "Peanut butter Energy"
click at [550, 206] on icon "Expand" at bounding box center [554, 206] width 9 height 9
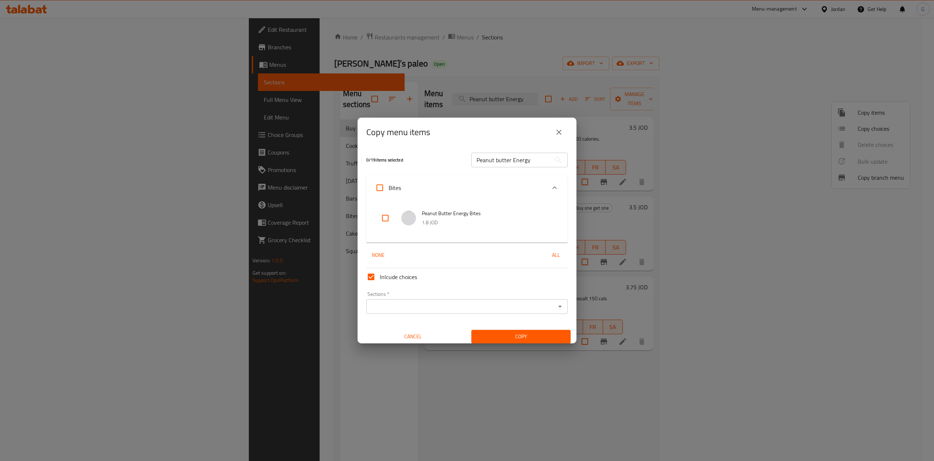
click at [385, 222] on input "checkbox" at bounding box center [386, 218] width 18 height 18
checkbox input "true"
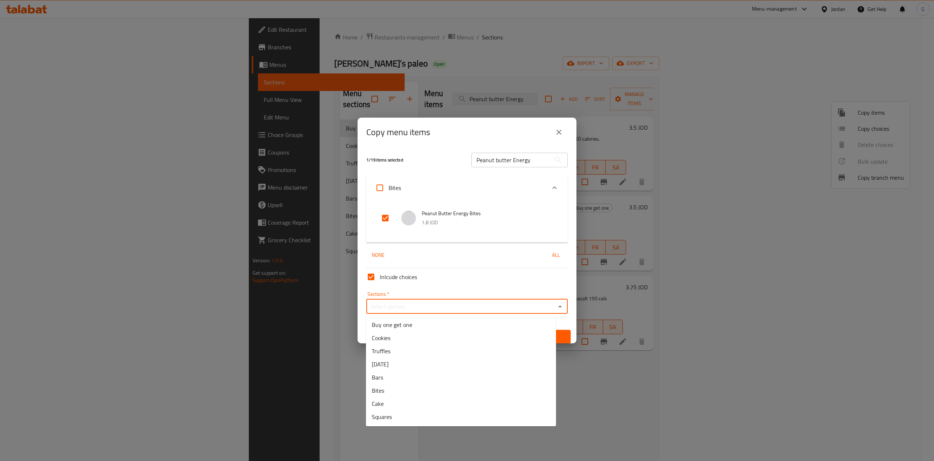
click at [426, 309] on input "Sections   *" at bounding box center [461, 306] width 185 height 10
click at [425, 321] on li "Buy one get one" at bounding box center [461, 324] width 190 height 13
type input "Buy one get one"
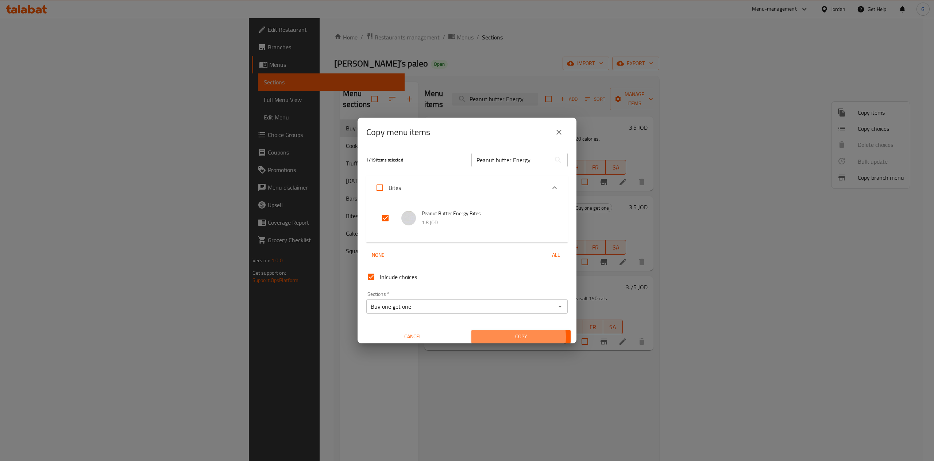
click at [497, 337] on span "Copy" at bounding box center [521, 336] width 88 height 9
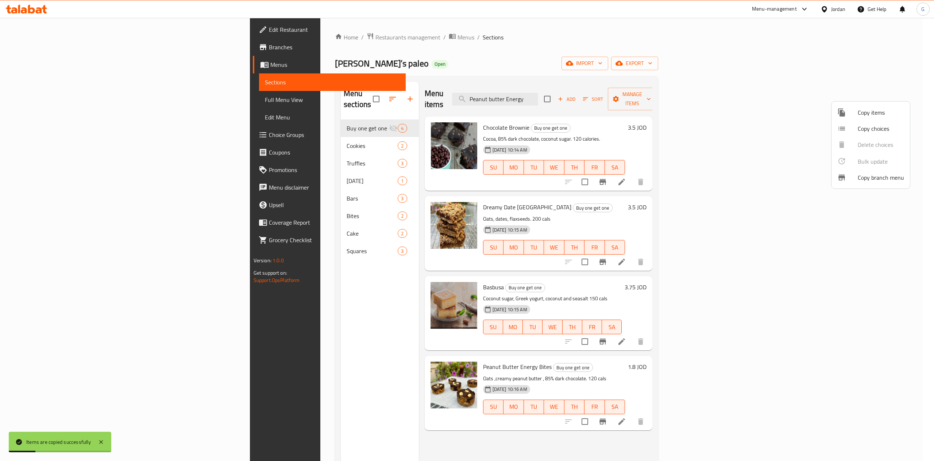
click at [799, 211] on div at bounding box center [467, 230] width 934 height 461
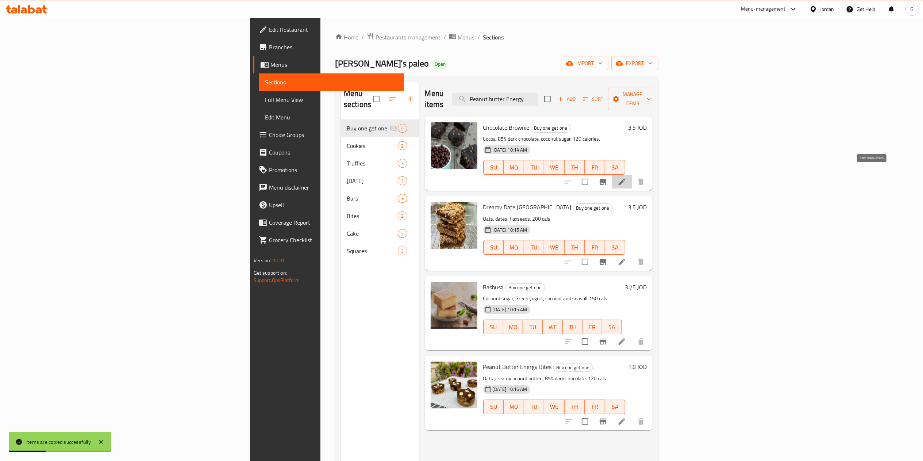
click at [626, 177] on icon at bounding box center [622, 181] width 9 height 9
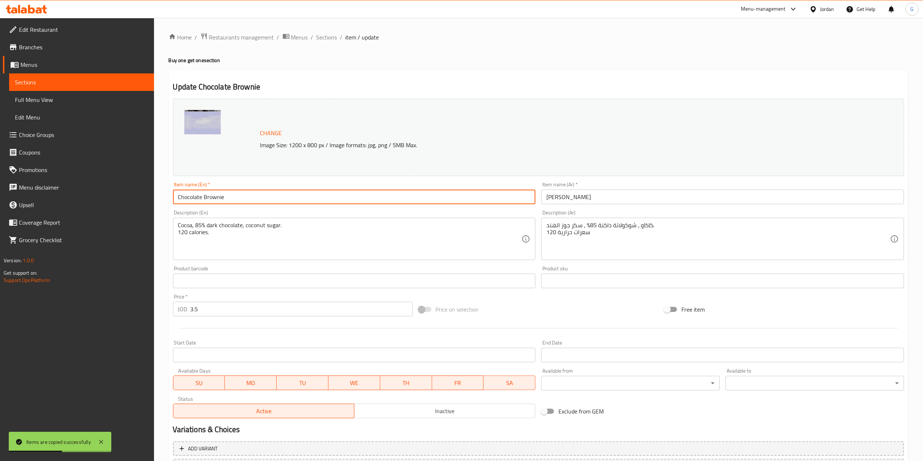
click at [349, 199] on input "Chocolate Brownie" at bounding box center [354, 196] width 363 height 15
drag, startPoint x: 275, startPoint y: 195, endPoint x: 225, endPoint y: 197, distance: 50.4
click at [225, 197] on input "Chocolate Brownie (buy one get one)" at bounding box center [354, 196] width 363 height 15
type input "Chocolate Brownie (buy one get one)"
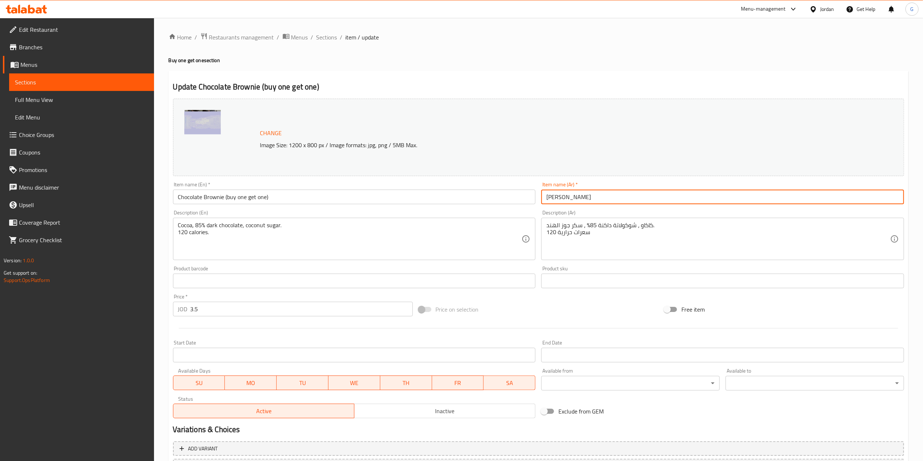
click at [649, 201] on input "[PERSON_NAME]" at bounding box center [722, 196] width 363 height 15
drag, startPoint x: 609, startPoint y: 199, endPoint x: 543, endPoint y: 195, distance: 65.4
click at [543, 195] on input "[PERSON_NAME] (اشتري واحد والثاني مجانا)" at bounding box center [722, 196] width 363 height 15
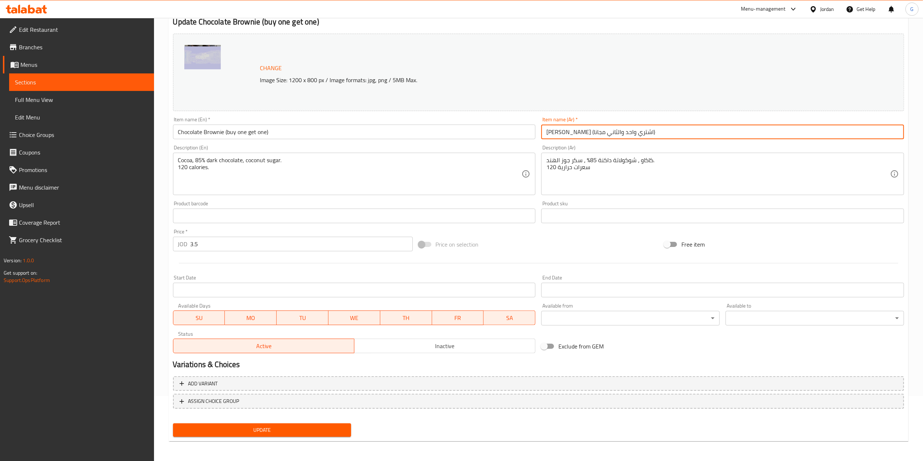
type input "[PERSON_NAME] (اشتري واحد والثاني مجانا)"
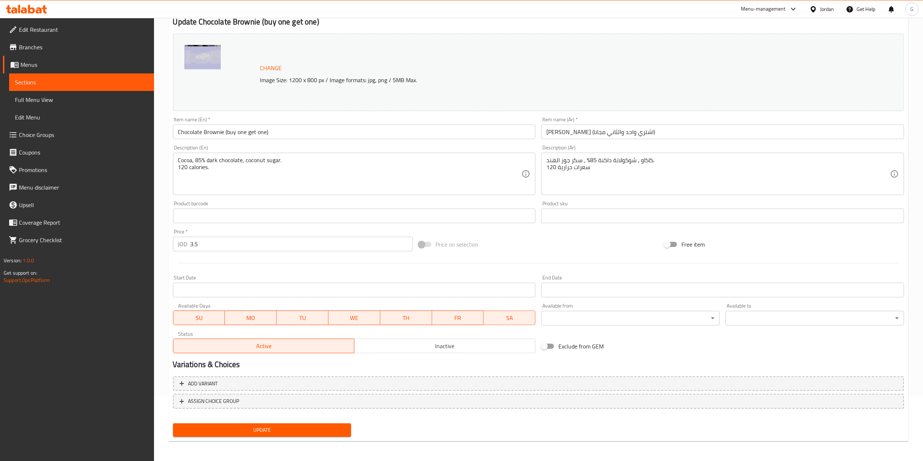
drag, startPoint x: 337, startPoint y: 420, endPoint x: 335, endPoint y: 425, distance: 4.7
click at [335, 425] on div "Update" at bounding box center [262, 429] width 184 height 19
click at [335, 425] on span "Update" at bounding box center [262, 429] width 167 height 9
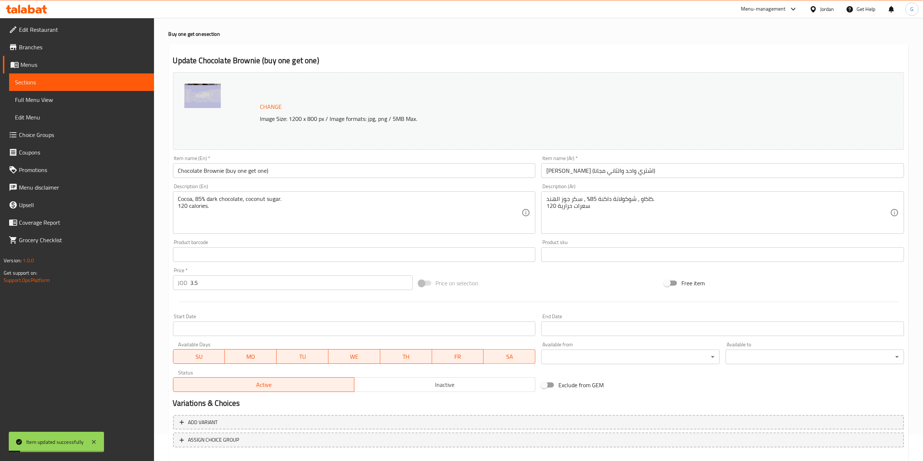
scroll to position [0, 0]
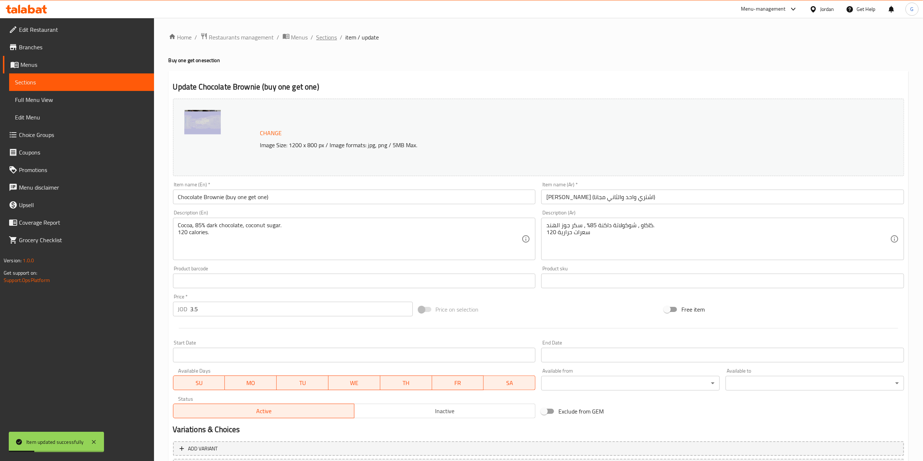
click at [327, 38] on span "Sections" at bounding box center [326, 37] width 21 height 9
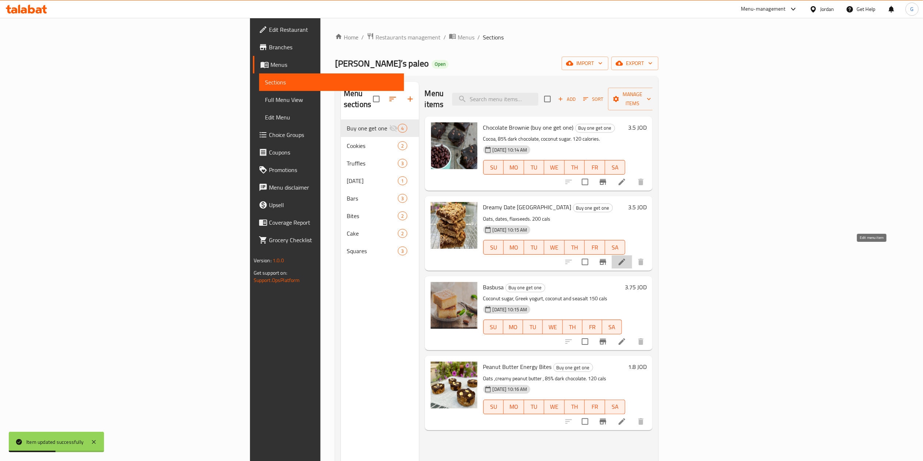
click at [626, 257] on icon at bounding box center [622, 261] width 9 height 9
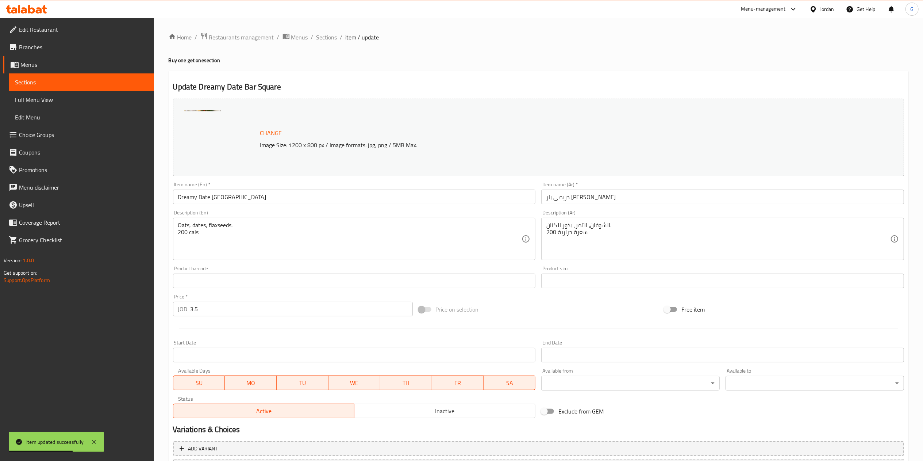
click at [341, 198] on input "Dreamy Date [GEOGRAPHIC_DATA]" at bounding box center [354, 196] width 363 height 15
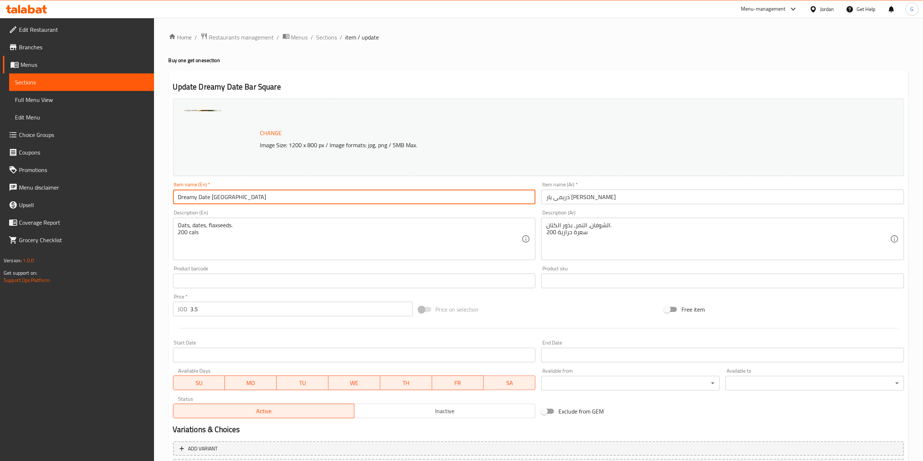
paste input "([PERSON_NAME])"
drag, startPoint x: 289, startPoint y: 200, endPoint x: 238, endPoint y: 198, distance: 51.1
click at [238, 198] on input "Dreamy Date Bar Square (buy one get one)" at bounding box center [354, 196] width 363 height 15
type input "Dreamy Date Bar Square (buy one get one)"
click at [621, 200] on input "دريمى بار [PERSON_NAME]" at bounding box center [722, 196] width 363 height 15
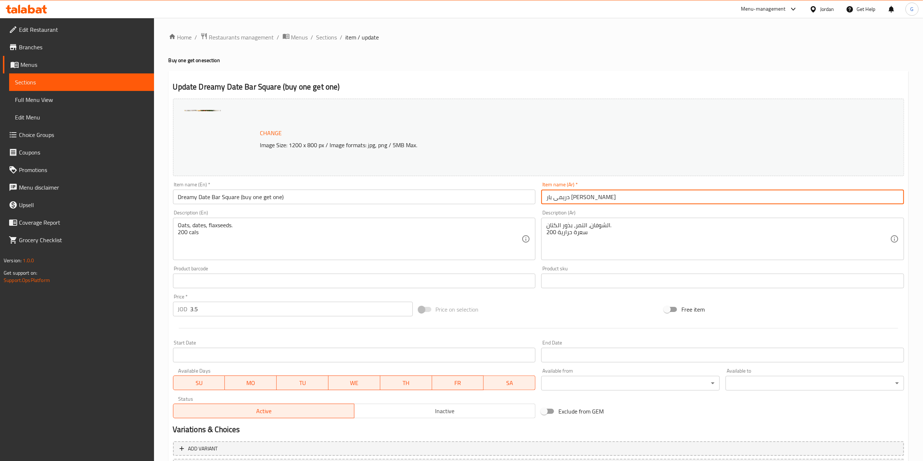
paste input "([PERSON_NAME])"
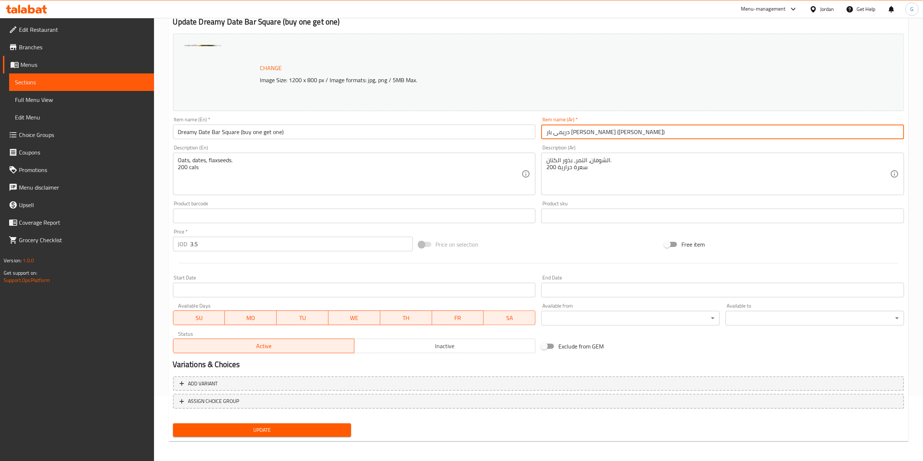
type input "دريمى بار [PERSON_NAME] ([PERSON_NAME])"
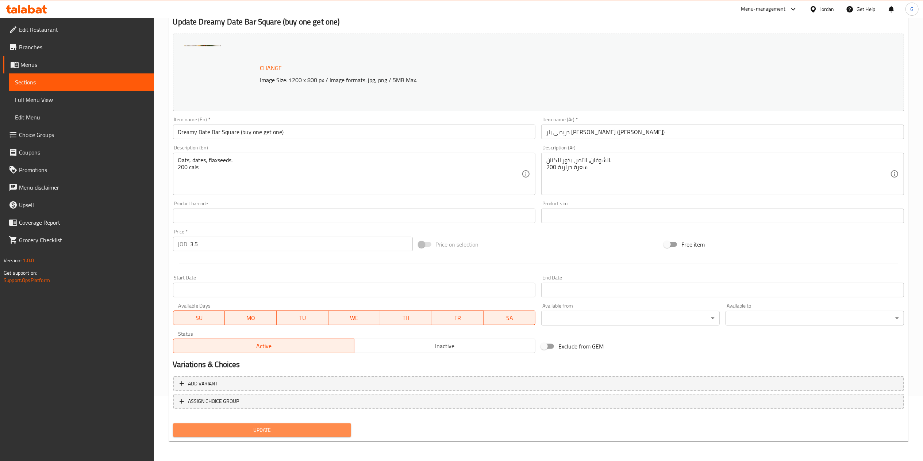
click at [313, 430] on span "Update" at bounding box center [262, 429] width 167 height 9
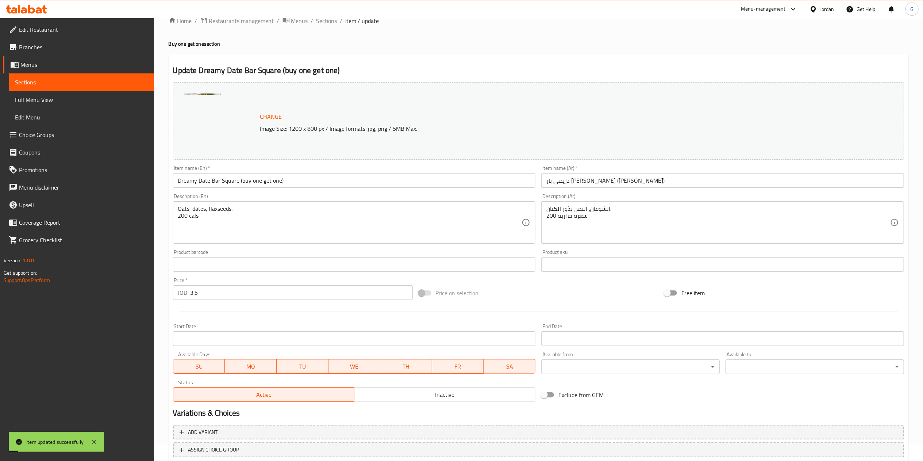
scroll to position [0, 0]
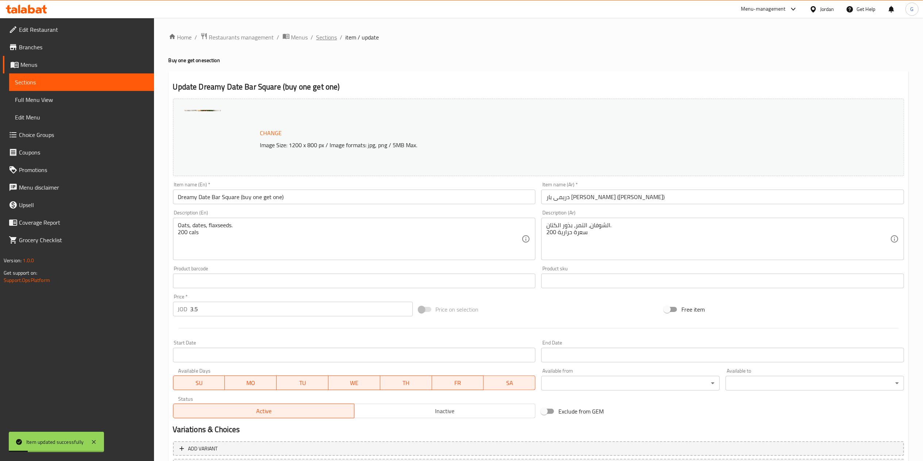
click at [326, 41] on span "Sections" at bounding box center [326, 37] width 21 height 9
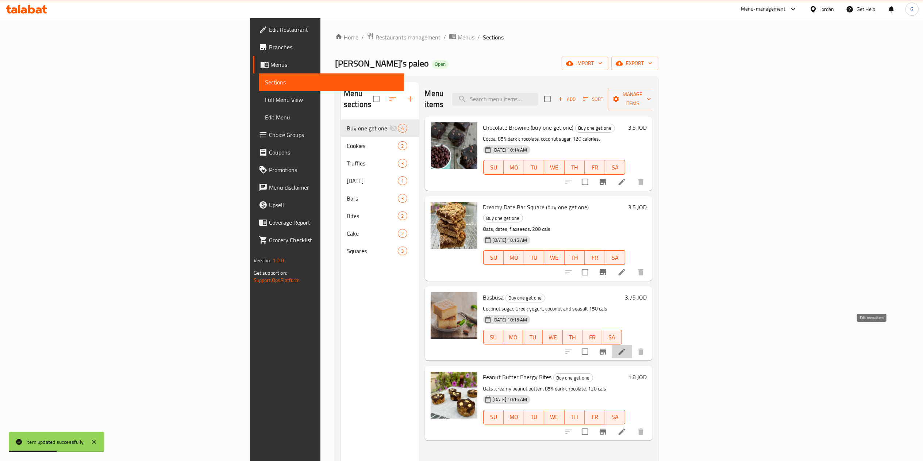
click at [626, 347] on icon at bounding box center [622, 351] width 9 height 9
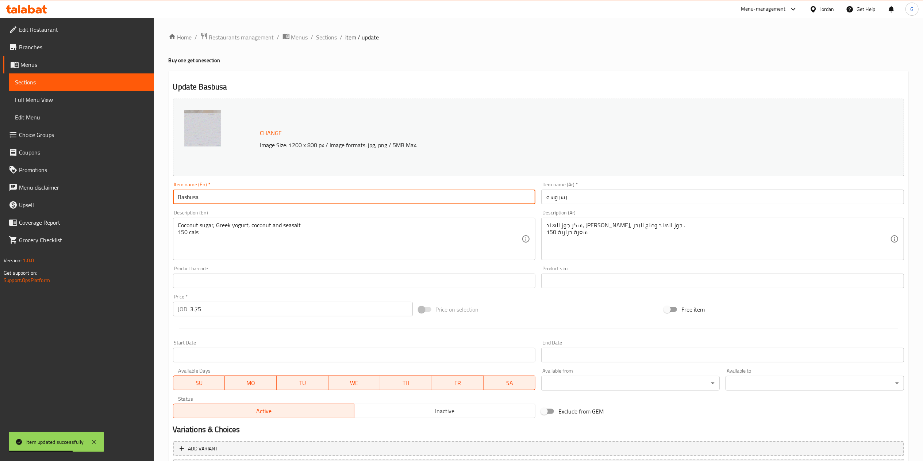
click at [326, 191] on input "Basbusa" at bounding box center [354, 196] width 363 height 15
paste input "(buy one get one)"
type input "Basbusa (buy one get one)"
click at [623, 196] on input "بسبوسه" at bounding box center [722, 196] width 363 height 15
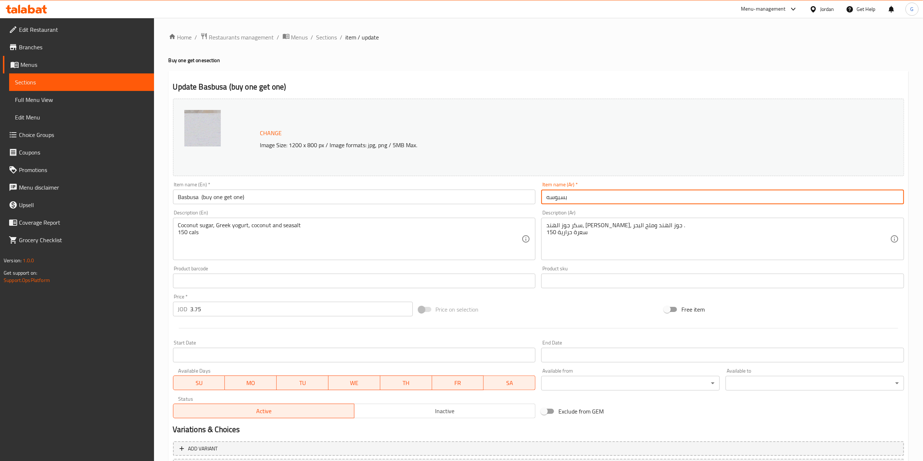
paste input "([PERSON_NAME])"
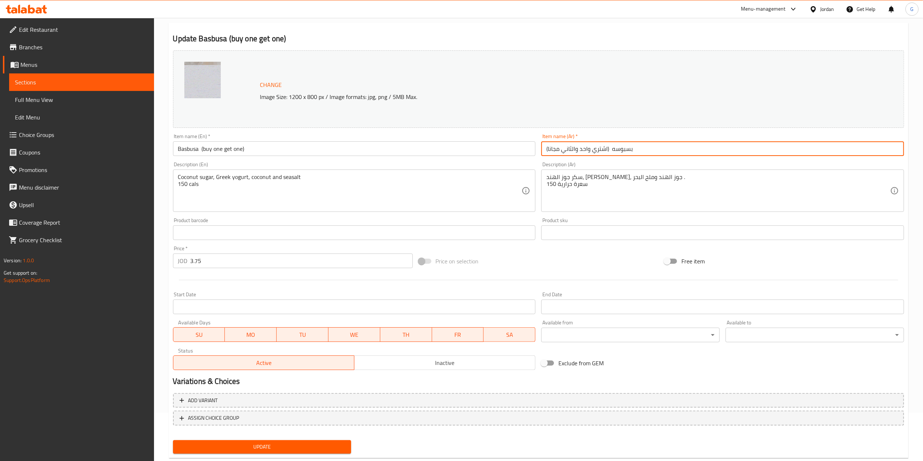
scroll to position [65, 0]
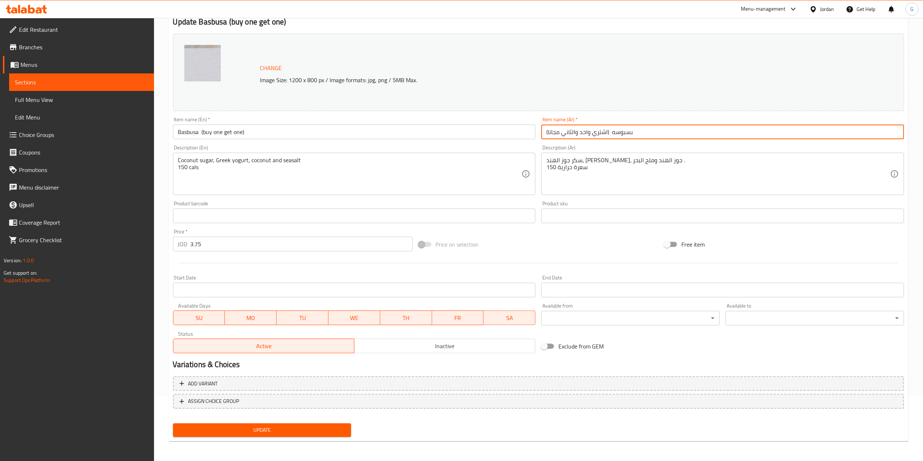
type input "بسبوسه (اشتري واحد والثاني مجانا)"
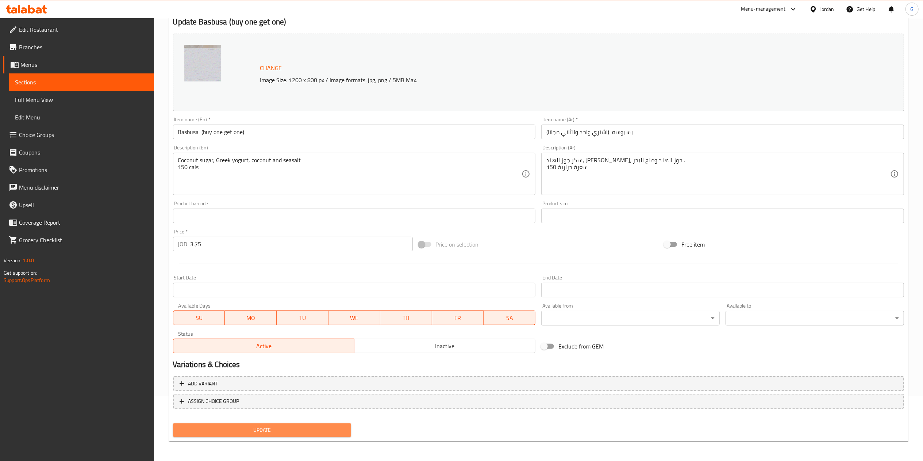
click at [318, 426] on span "Update" at bounding box center [262, 429] width 167 height 9
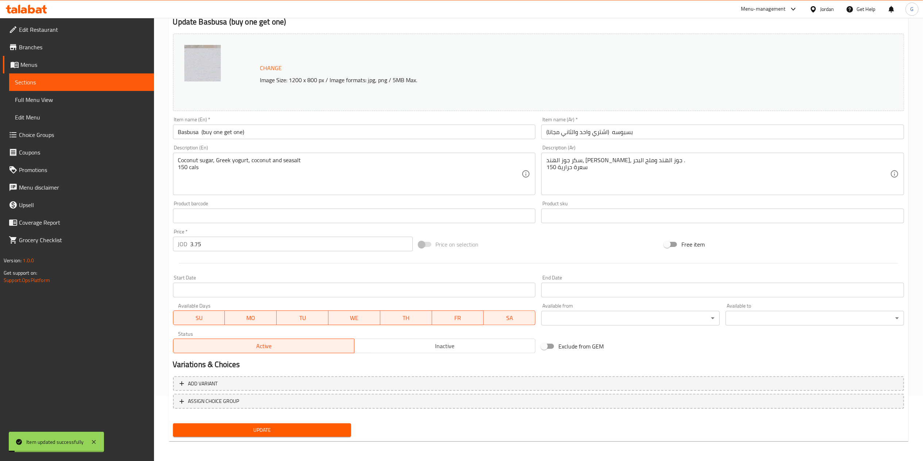
scroll to position [0, 0]
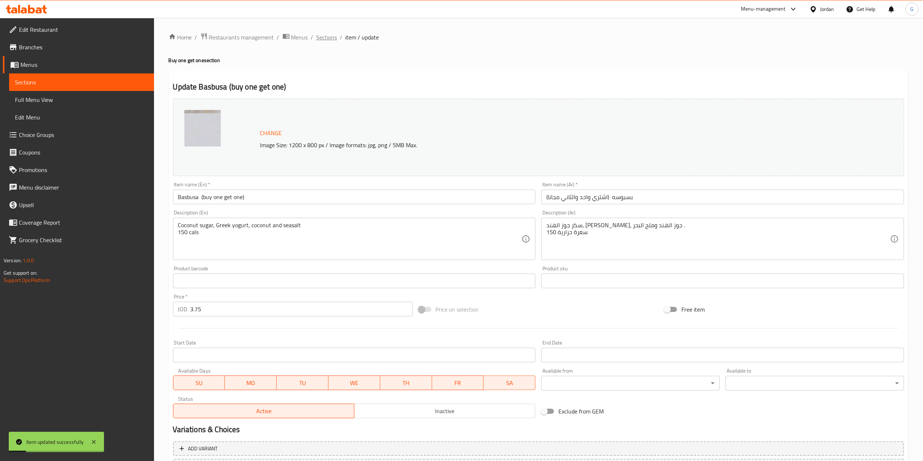
click at [325, 39] on span "Sections" at bounding box center [326, 37] width 21 height 9
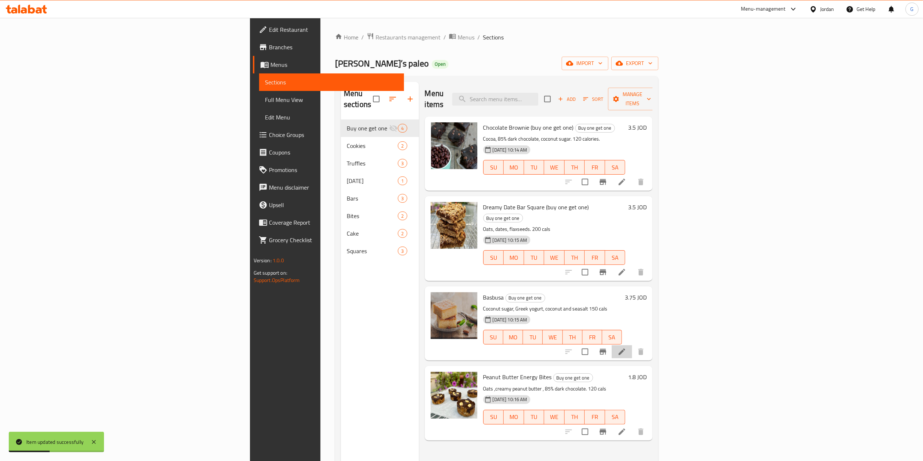
click at [632, 345] on li at bounding box center [622, 351] width 20 height 13
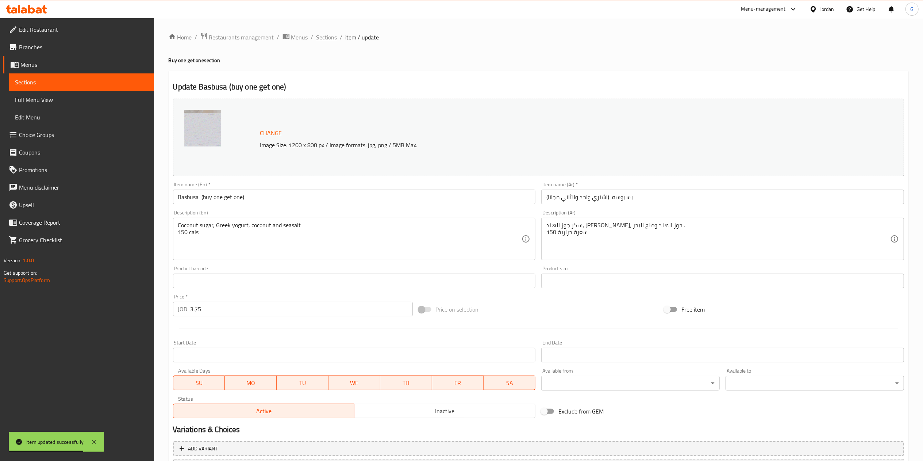
click at [322, 33] on span "Sections" at bounding box center [326, 37] width 21 height 9
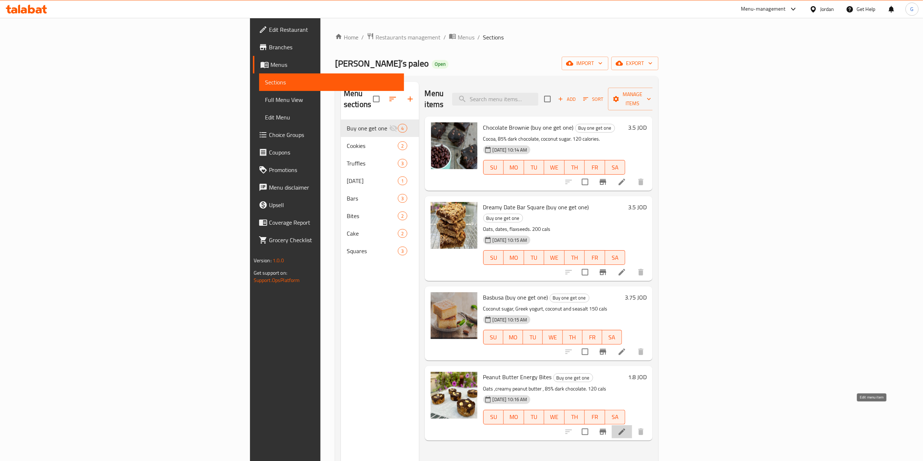
click at [626, 427] on icon at bounding box center [622, 431] width 9 height 9
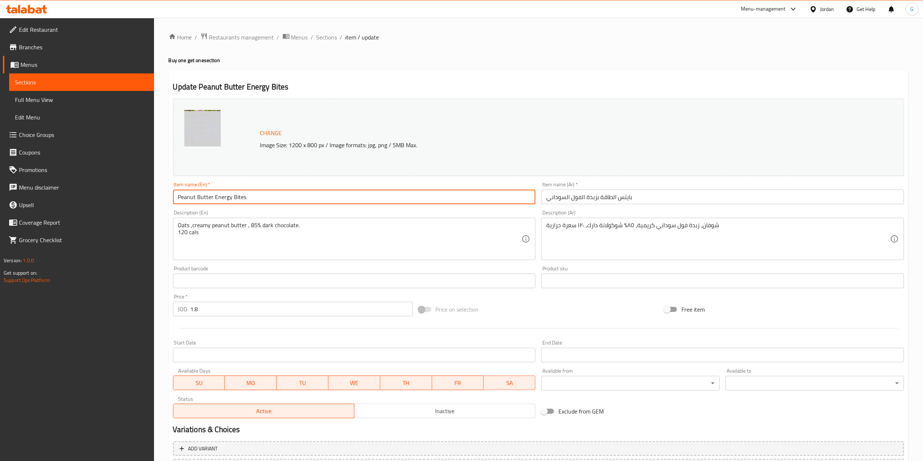
click at [265, 192] on input "Peanut Butter Energy Bites" at bounding box center [354, 196] width 363 height 15
paste input "(buy one get one)"
type input "Peanut Butter Energy Bites (buy one get one)"
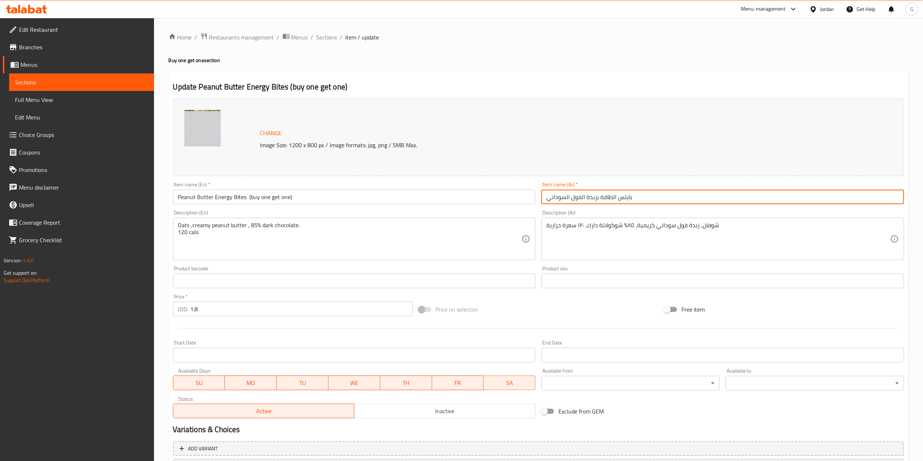
click at [674, 194] on input "بايتس الطاقة بزبدة الفول السوداني" at bounding box center [722, 196] width 363 height 15
paste input "([PERSON_NAME])"
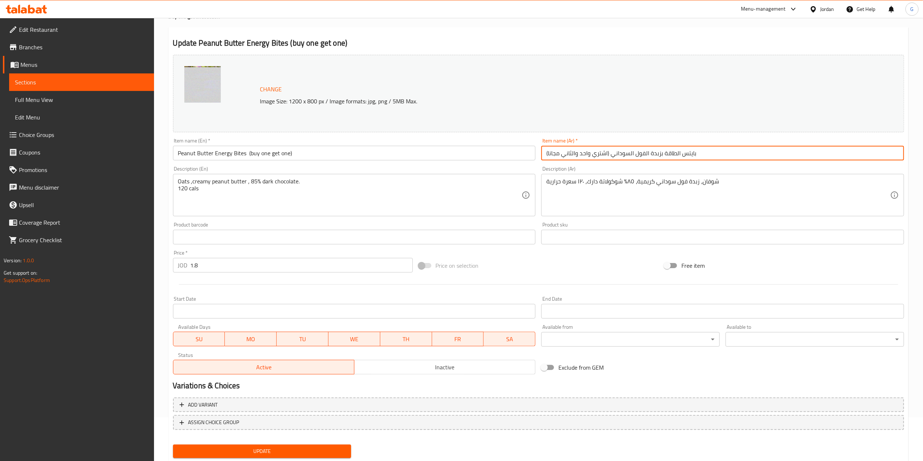
scroll to position [65, 0]
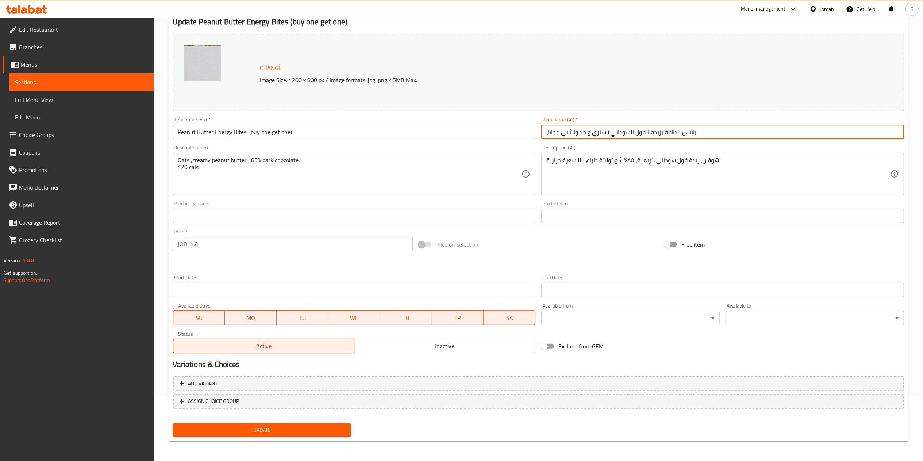
type input "بايتس الطاقة بزبدة الفول السوداني (اشتري واحد والثاني مجانا)"
click at [331, 437] on div "Update" at bounding box center [262, 429] width 184 height 19
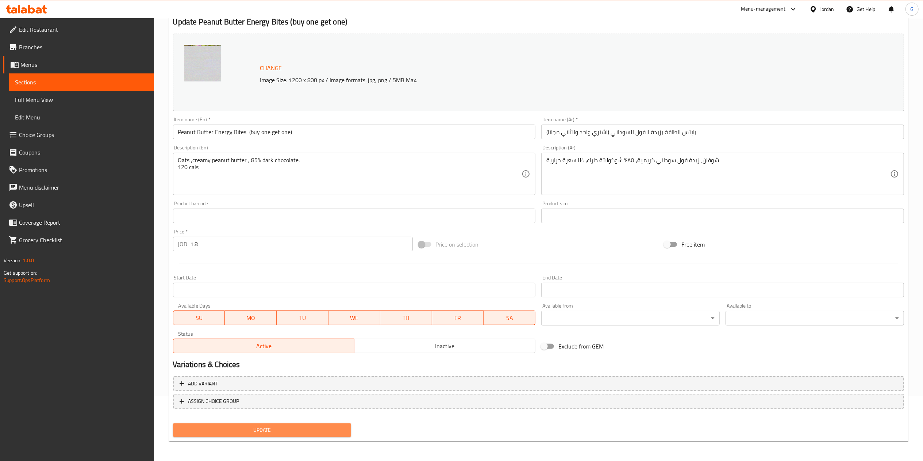
click at [316, 430] on span "Update" at bounding box center [262, 429] width 167 height 9
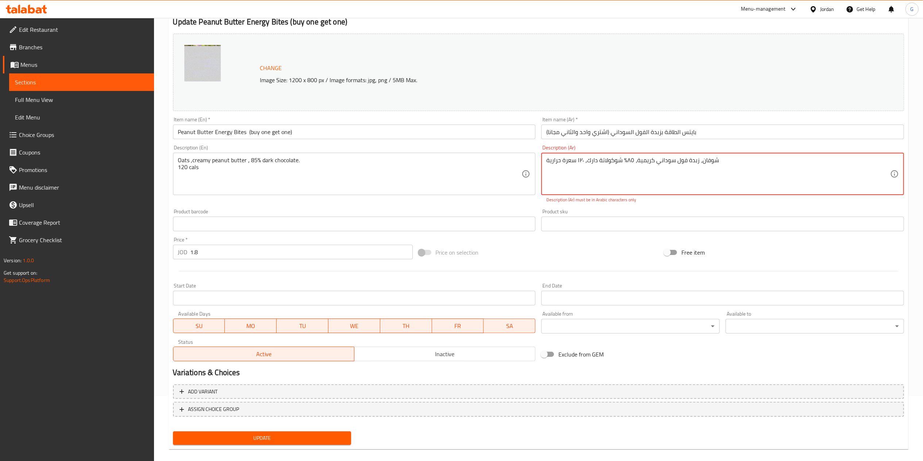
click at [624, 163] on textarea "شوفان، زبدة فول سوداني كريمية، ٨٥٪ شوكولاتة دارك، ١٢٠ سعرة حرارية" at bounding box center [718, 174] width 344 height 35
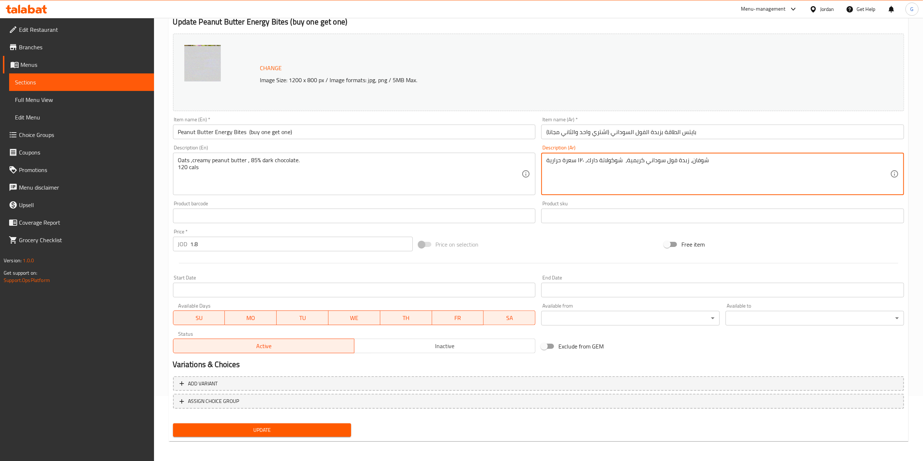
type textarea "شوفان، زبدة فول سوداني كريمية، شوكولاتة دارك، ١٢٠ سعرة حرارية"
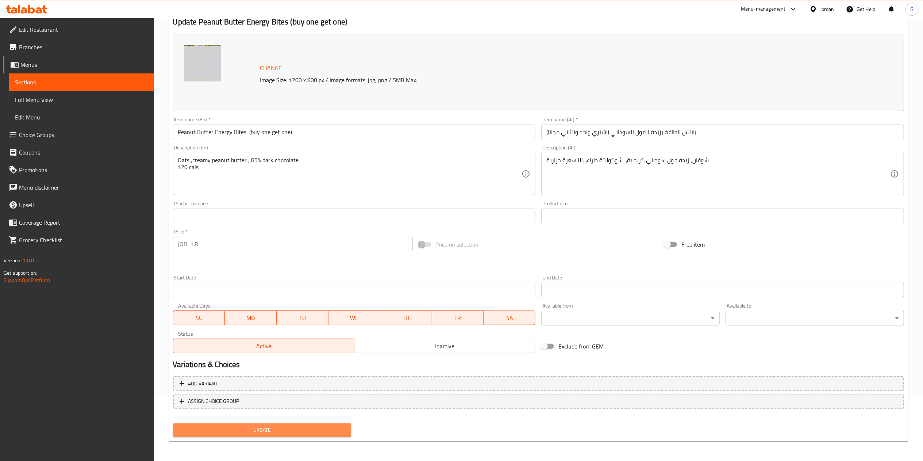
click at [326, 425] on span "Update" at bounding box center [262, 429] width 167 height 9
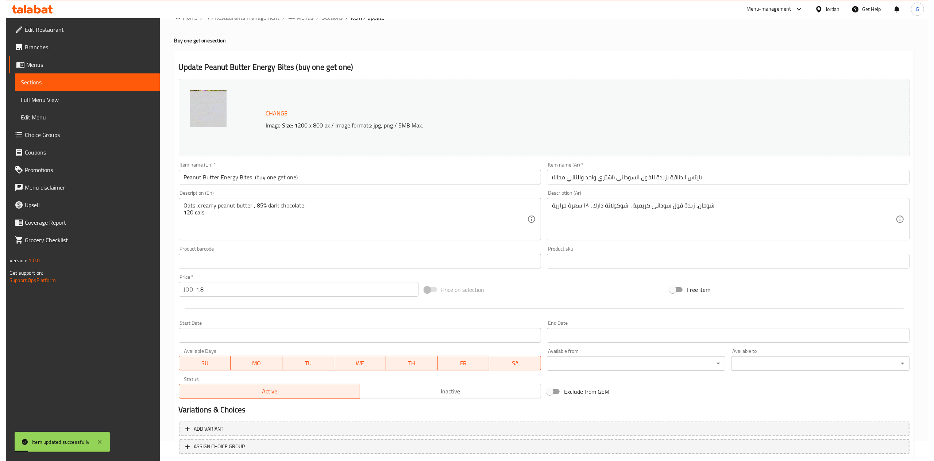
scroll to position [0, 0]
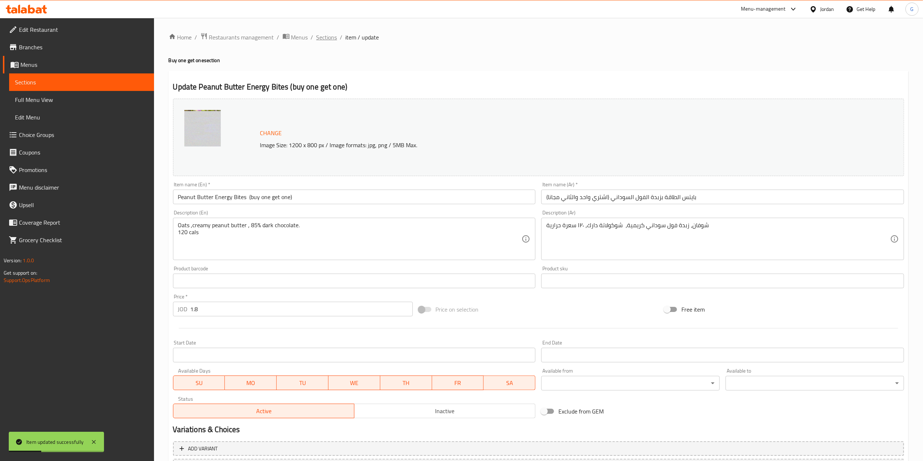
click at [326, 37] on span "Sections" at bounding box center [326, 37] width 21 height 9
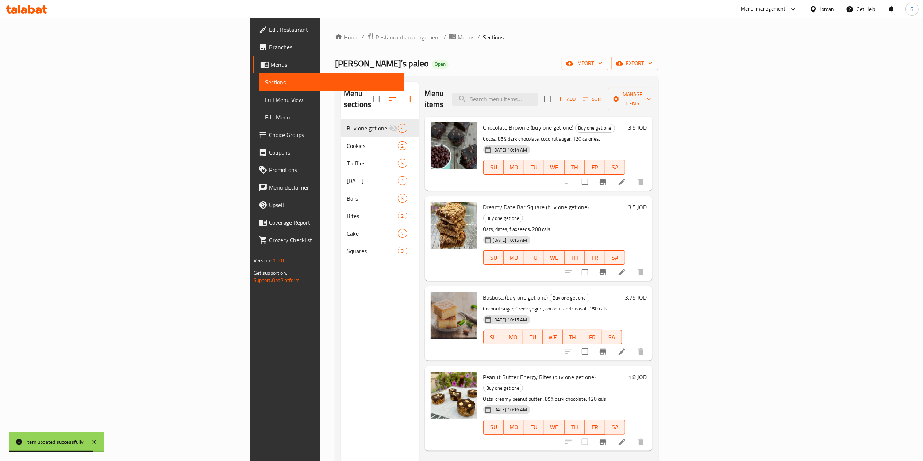
click at [376, 35] on span "Restaurants management" at bounding box center [408, 37] width 65 height 9
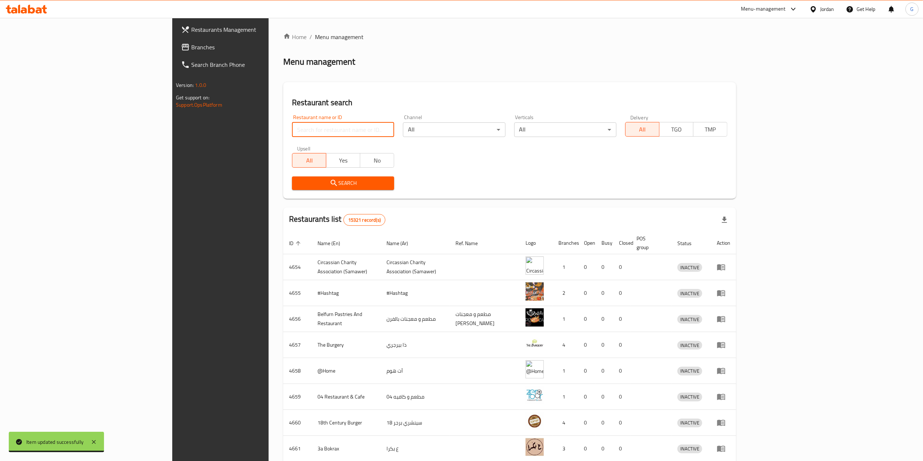
click at [293, 127] on input "search" at bounding box center [343, 129] width 102 height 15
type input "[PERSON_NAME]’s paleo"
click button "Search" at bounding box center [343, 183] width 102 height 14
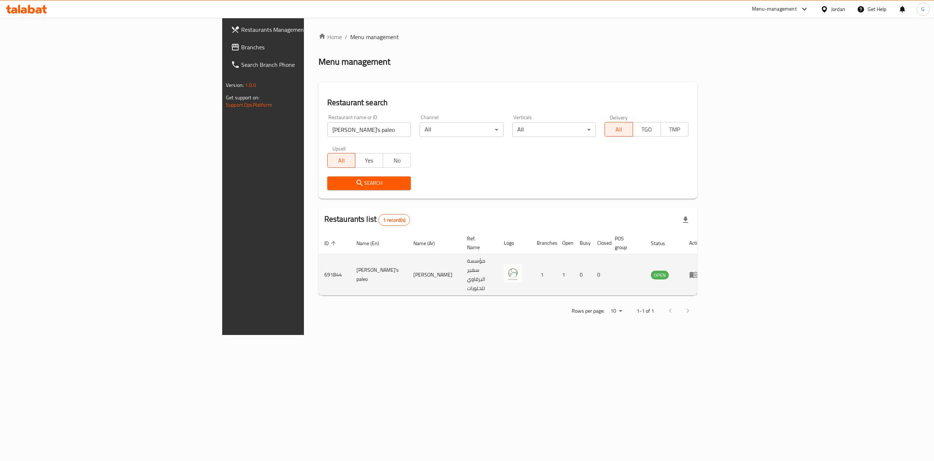
click at [319, 258] on td "691844" at bounding box center [335, 274] width 32 height 41
copy td "691844"
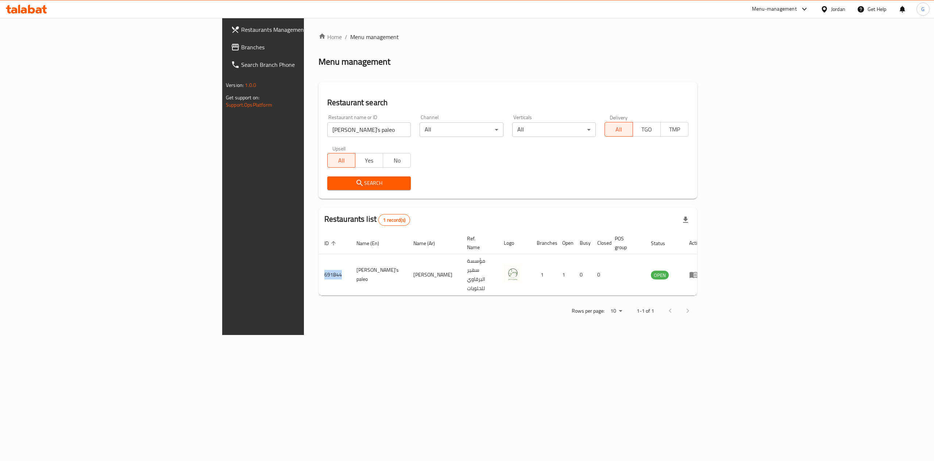
click at [34, 10] on icon at bounding box center [31, 9] width 7 height 9
